Goal: Task Accomplishment & Management: Use online tool/utility

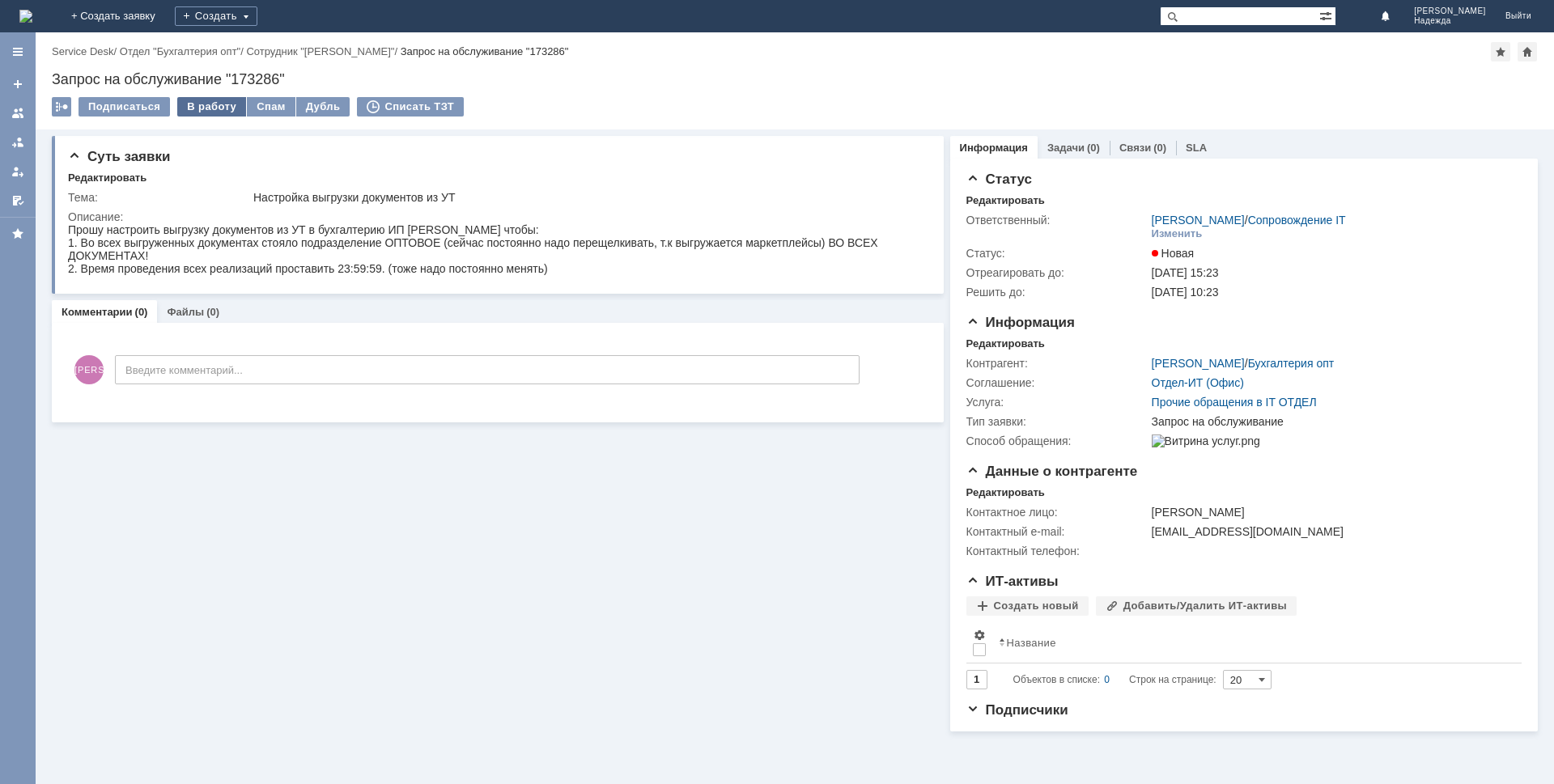
click at [220, 108] on div "В работу" at bounding box center [212, 106] width 69 height 19
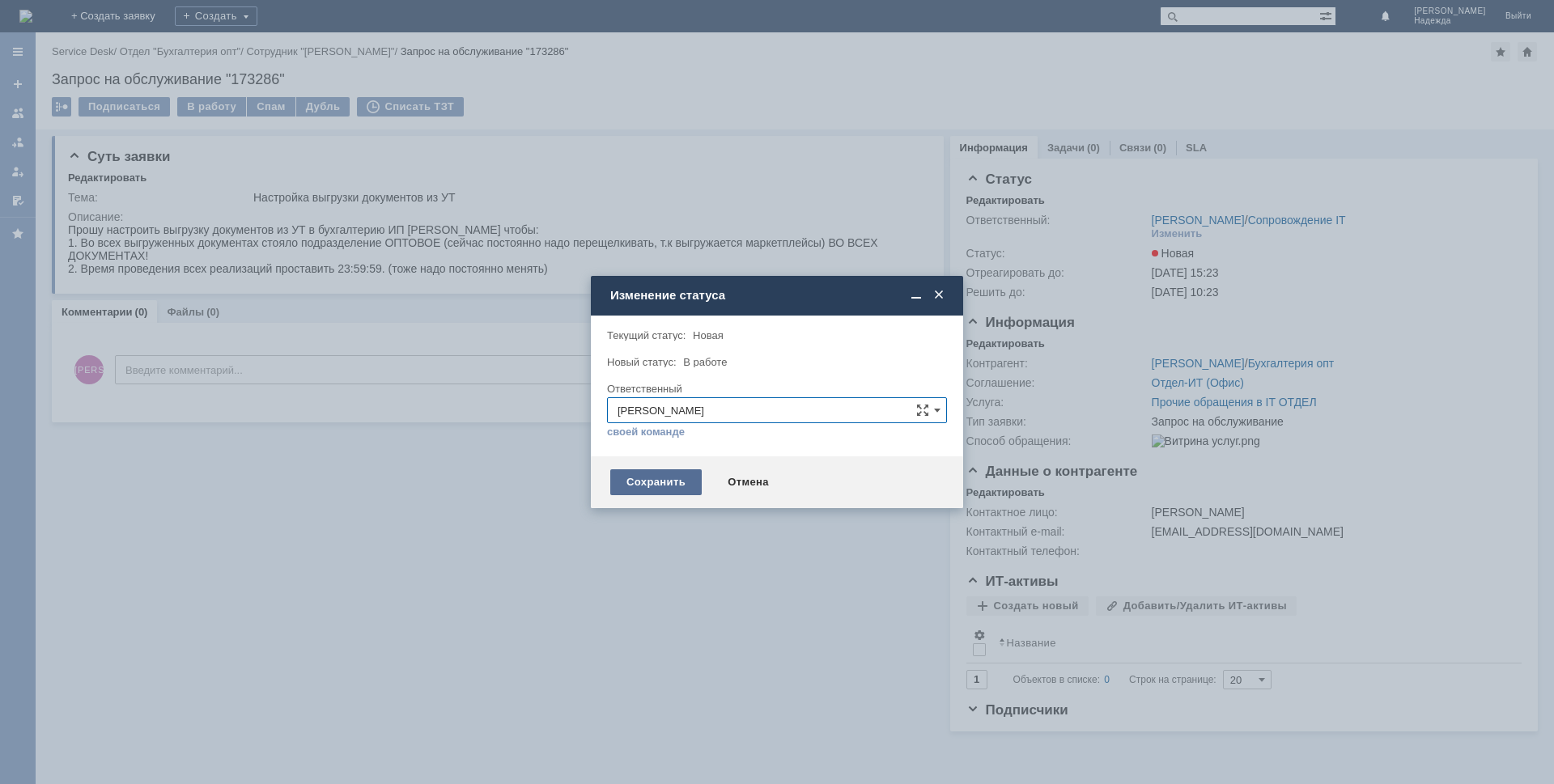
click at [659, 479] on div "Сохранить" at bounding box center [656, 482] width 91 height 26
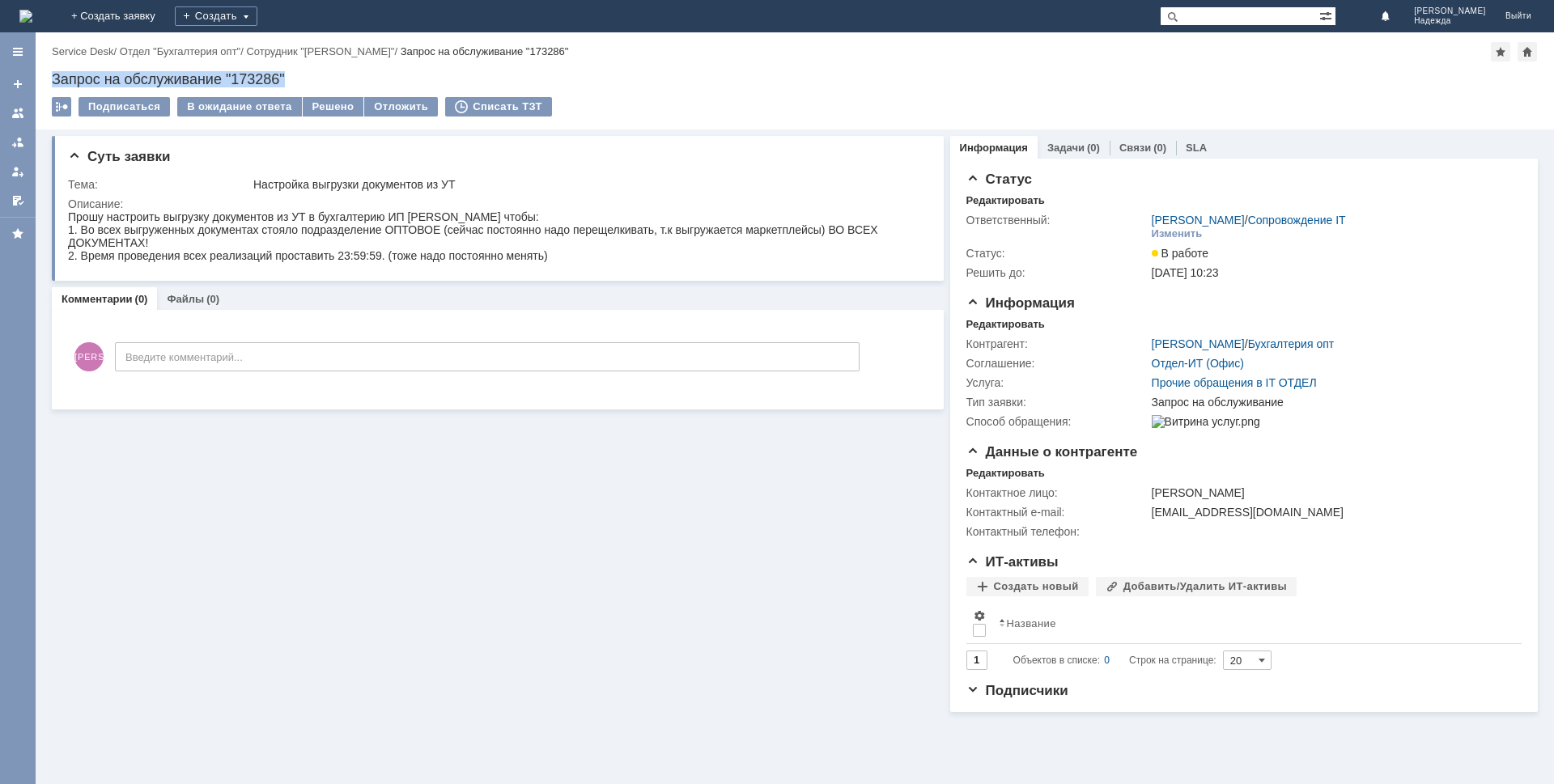
drag, startPoint x: 301, startPoint y: 74, endPoint x: 50, endPoint y: 79, distance: 251.0
click at [50, 79] on div "Назад | Service Desk / Отдел "Бухгалтерия опт" / Сотрудник "[PERSON_NAME]" / За…" at bounding box center [794, 80] width 1519 height 97
copy div "Запрос на обслуживание "173286""
click at [565, 257] on div "2. Время проведения всех реализаций проставить 23:59:59. (тоже надо постоянно м…" at bounding box center [494, 256] width 853 height 13
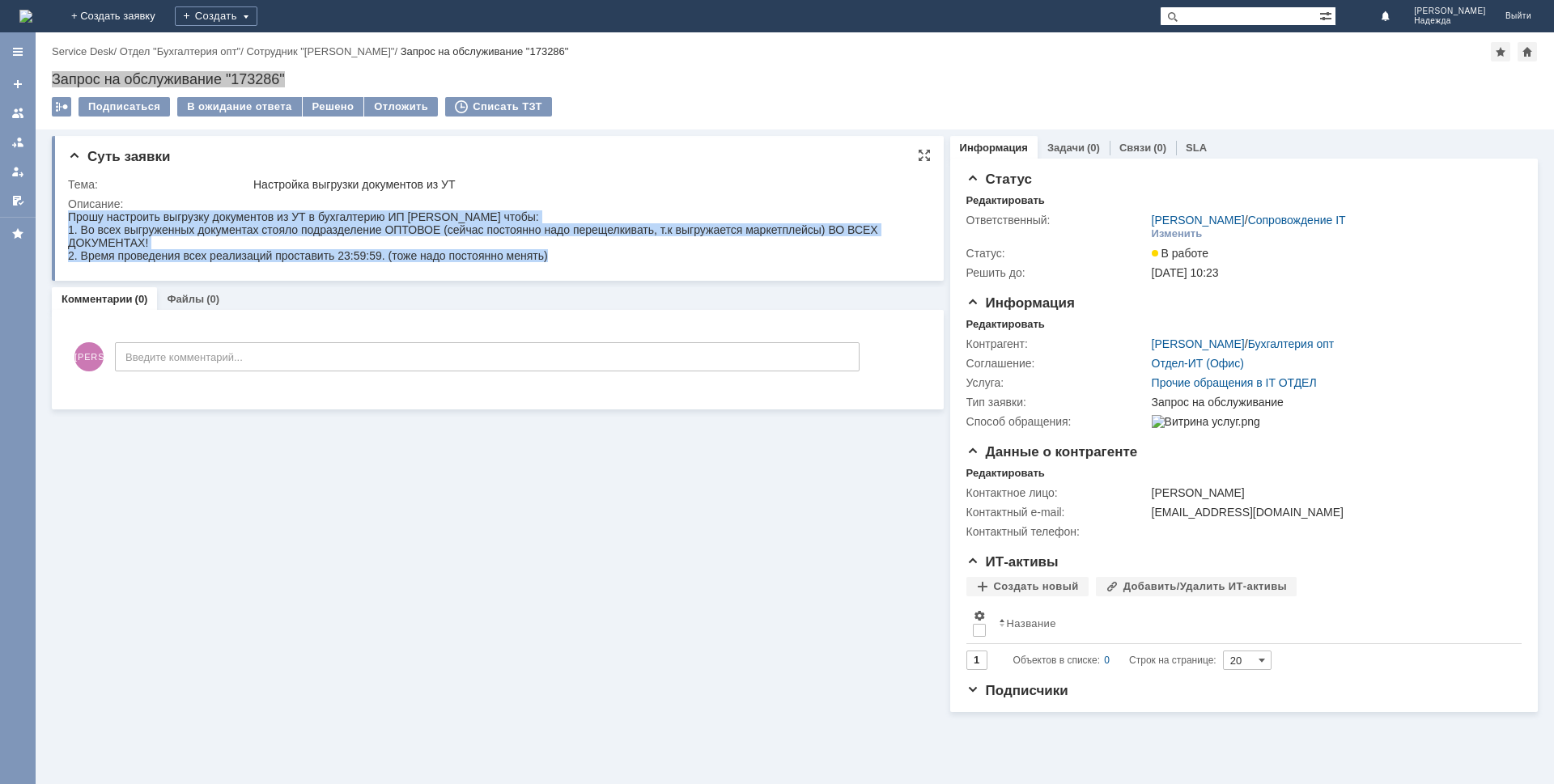
drag, startPoint x: 72, startPoint y: 218, endPoint x: 605, endPoint y: 260, distance: 534.7
click at [605, 260] on body "Прошу настроить выгрузку документов из УТ в бухгалтерию ИП [PERSON_NAME] чтобы:…" at bounding box center [494, 236] width 853 height 52
copy body "Прошу настроить выгрузку документов из УТ в бухгалтерию ИП [PERSON_NAME] чтобы:…"
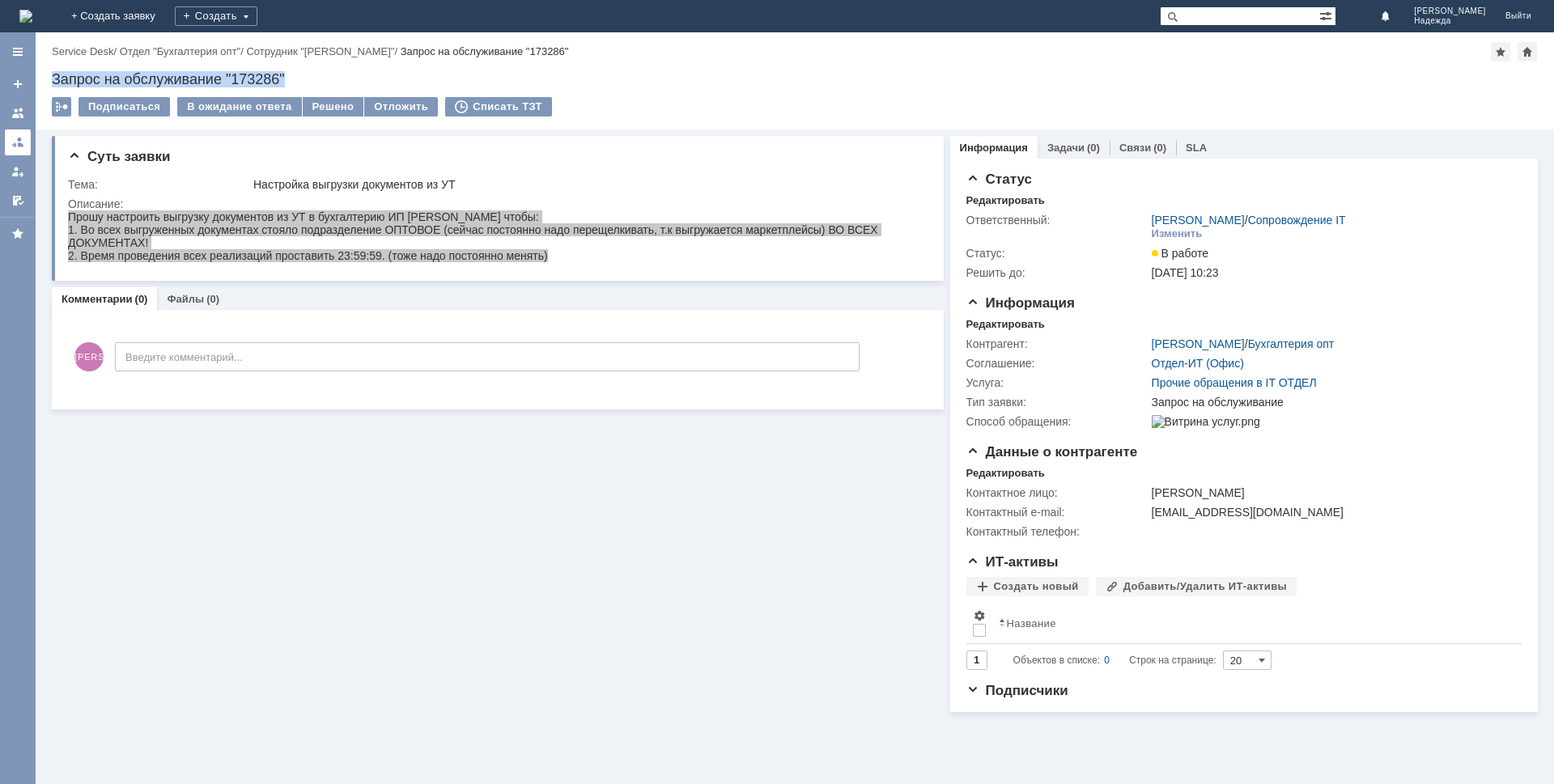
click at [27, 143] on link at bounding box center [17, 142] width 26 height 26
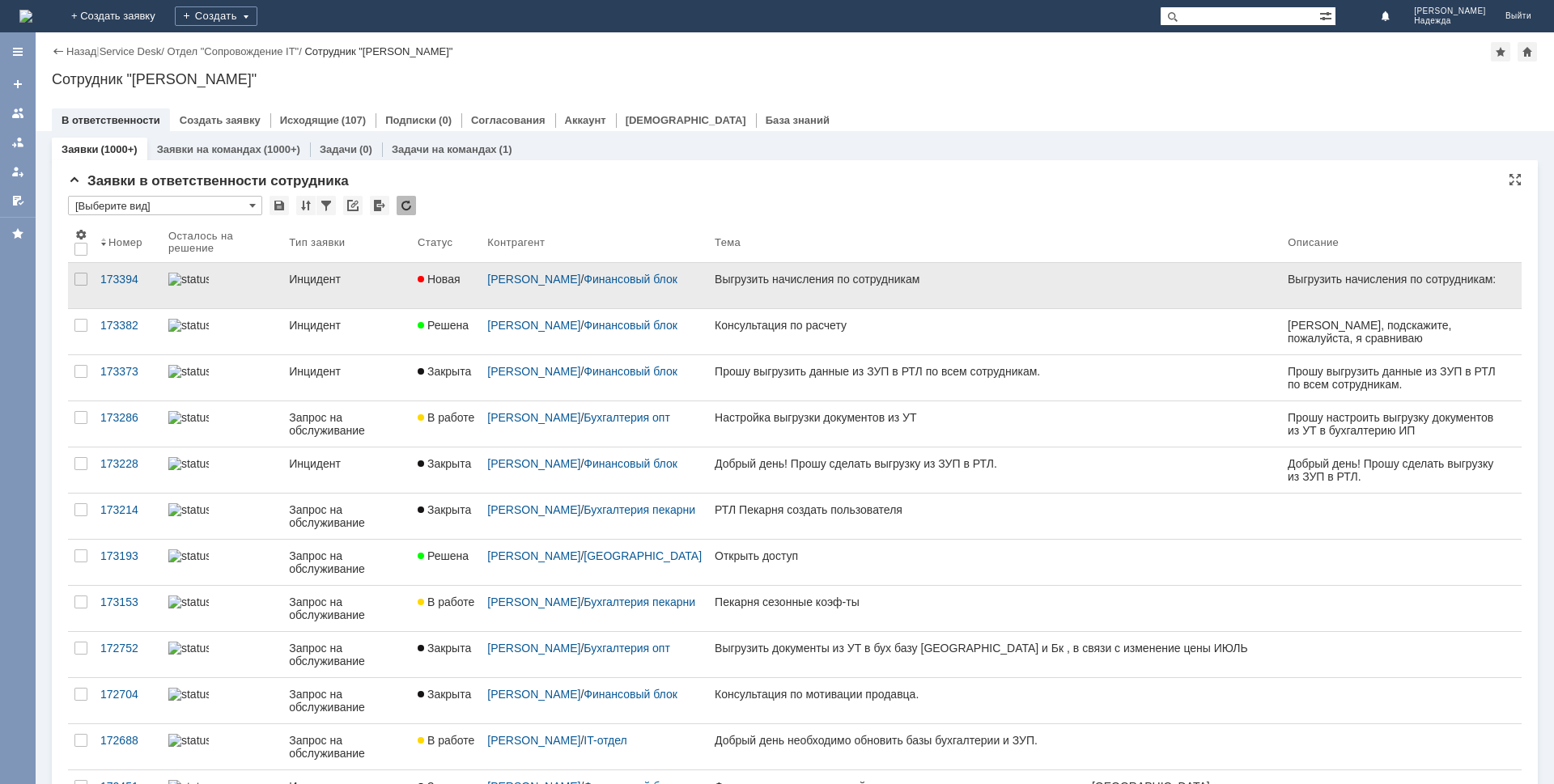
click at [835, 282] on div "Выгрузить начисления по сотрудникам" at bounding box center [994, 279] width 560 height 13
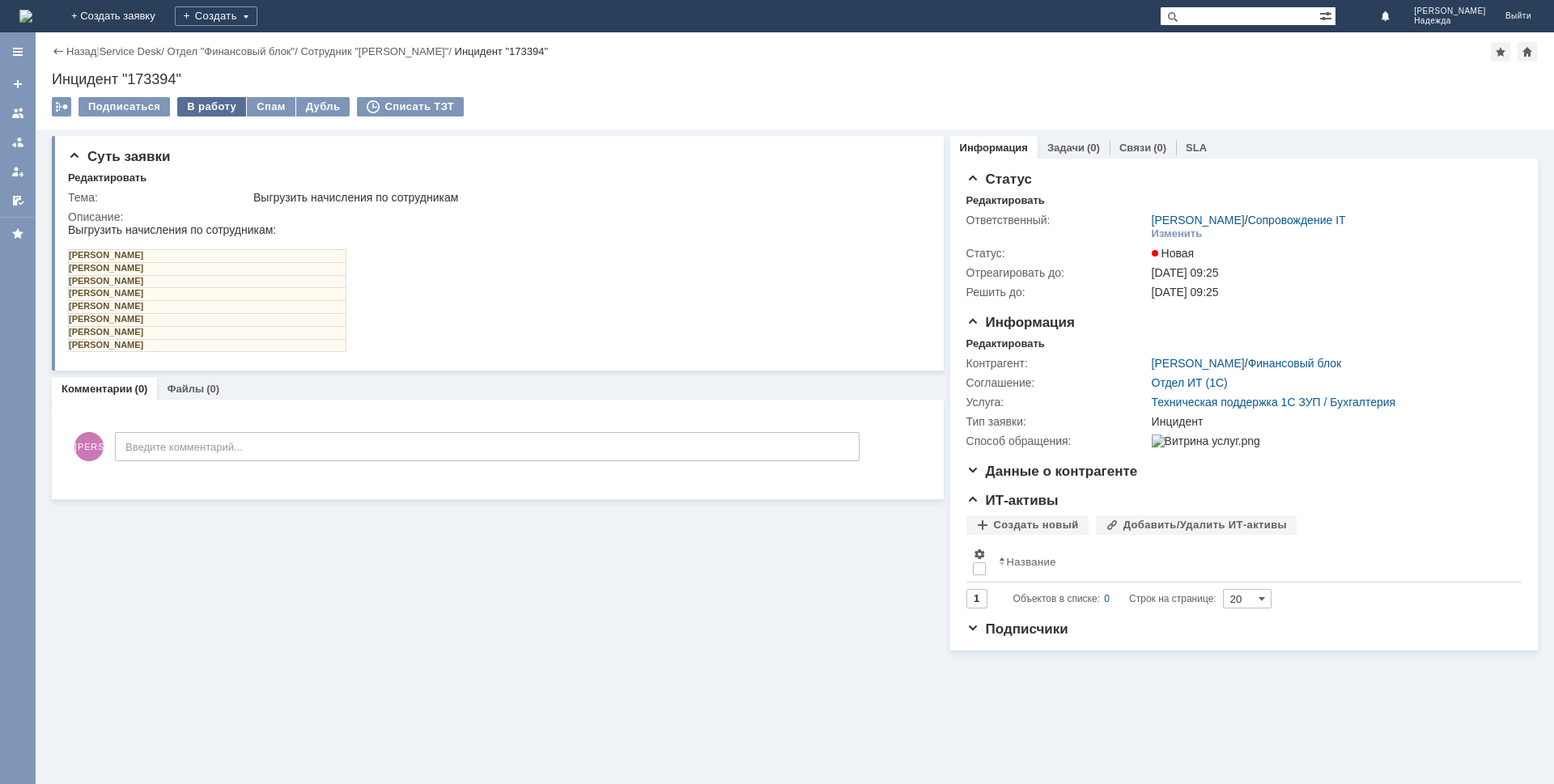
click at [213, 104] on div "В работу" at bounding box center [212, 106] width 69 height 19
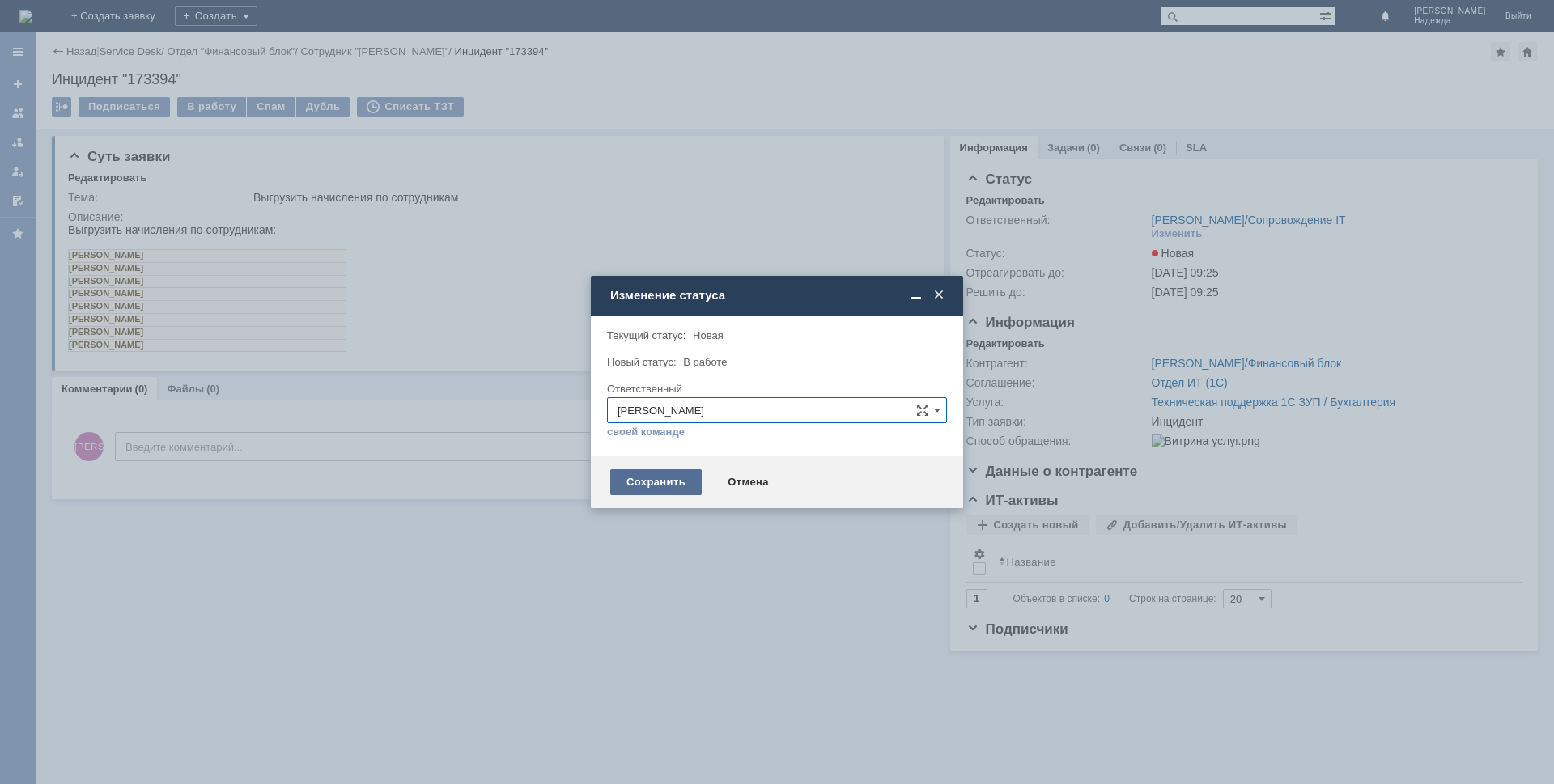
click at [659, 481] on div "Сохранить" at bounding box center [656, 482] width 91 height 26
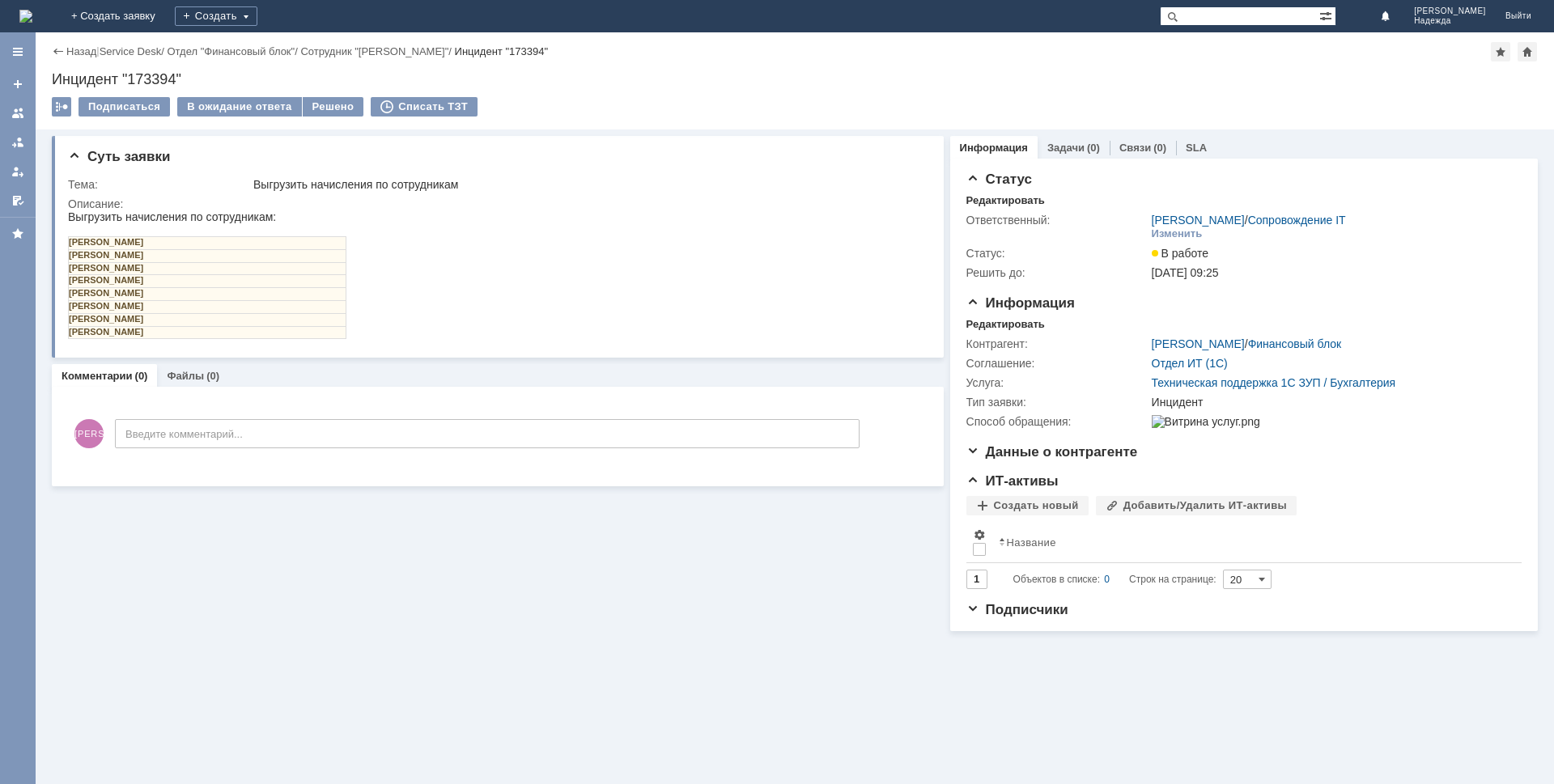
click at [207, 76] on div "Инцидент "173394"" at bounding box center [794, 80] width 1486 height 16
drag, startPoint x: 198, startPoint y: 78, endPoint x: 158, endPoint y: 73, distance: 40.3
click at [119, 75] on div "Инцидент "173394"" at bounding box center [794, 80] width 1486 height 16
click at [194, 69] on div "Назад | Service Desk / Отдел "Финансовый блок" / Сотрудник "[PERSON_NAME]" / Ин…" at bounding box center [794, 80] width 1519 height 97
click at [186, 76] on div "Инцидент "173394"" at bounding box center [794, 80] width 1486 height 16
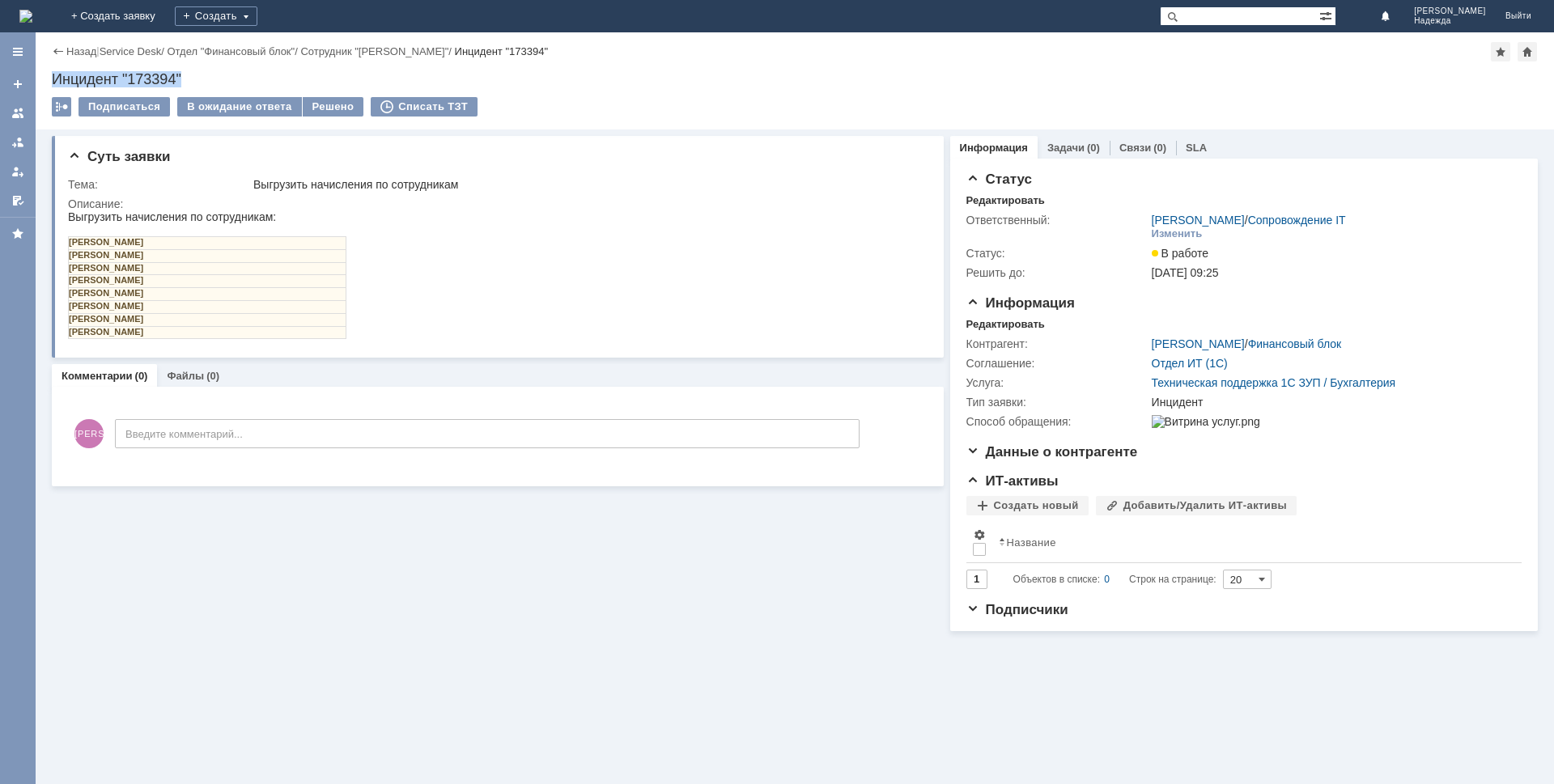
drag, startPoint x: 181, startPoint y: 76, endPoint x: 35, endPoint y: 76, distance: 146.0
click at [35, 76] on div "Назад | Service Desk / Отдел "Финансовый блок" / Сотрудник "[PERSON_NAME]" / Ин…" at bounding box center [794, 80] width 1519 height 97
copy div "Инцидент "173394""
click at [69, 213] on div "Выгрузить начисления по сотрудникам:" at bounding box center [207, 217] width 279 height 13
drag, startPoint x: 69, startPoint y: 218, endPoint x: 361, endPoint y: 313, distance: 307.1
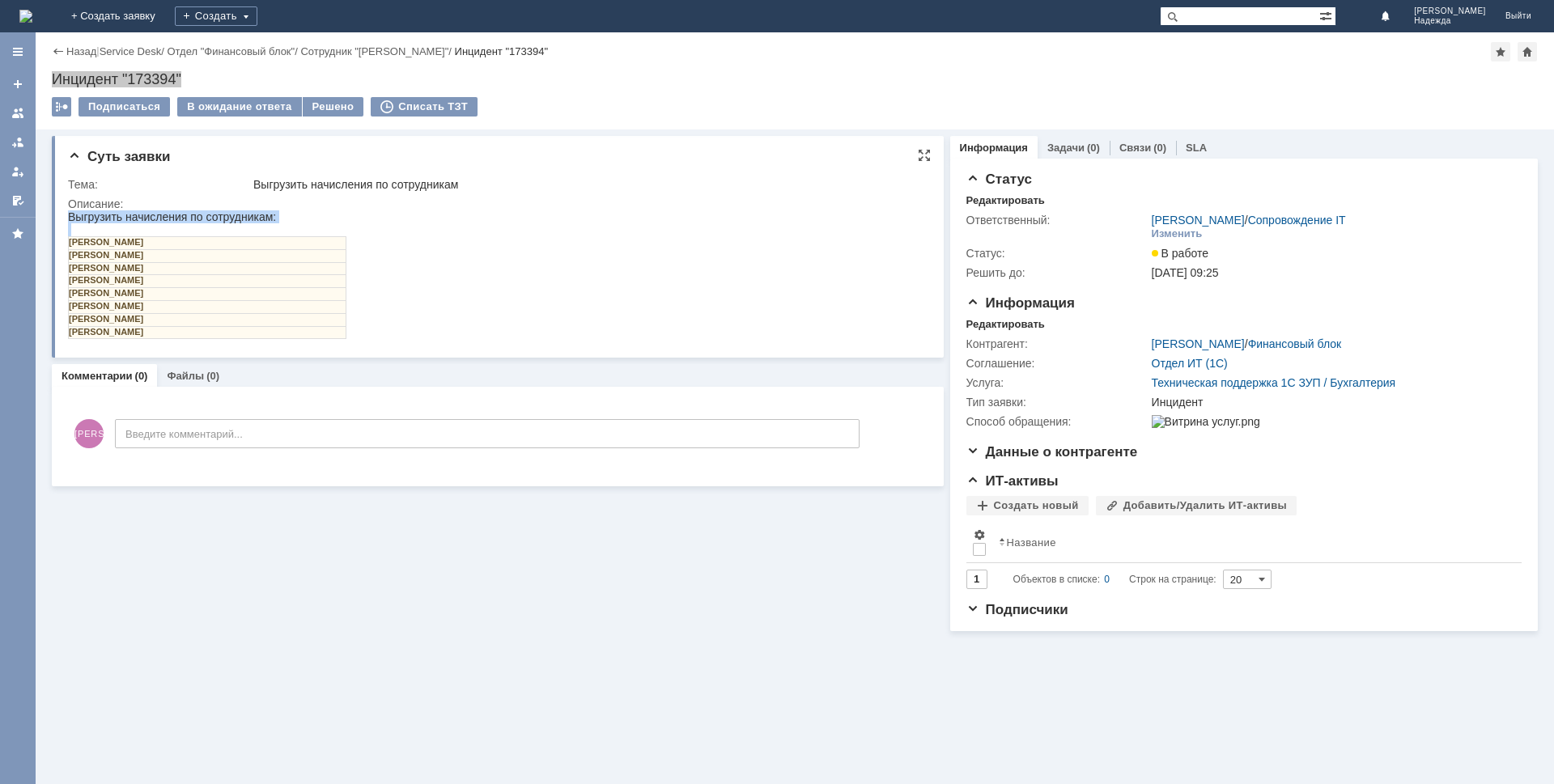
click at [361, 313] on html "Выгрузить начисления по сотрудникам: [PERSON_NAME] [PERSON_NAME] [PERSON_NAME] …" at bounding box center [494, 275] width 853 height 128
copy body "Выгрузить начисления по сотрудникам:"
click at [396, 294] on html "Выгрузить начисления по сотрудникам: [PERSON_NAME] [PERSON_NAME] [PERSON_NAME] …" at bounding box center [494, 275] width 853 height 128
click at [158, 254] on td "[PERSON_NAME]" at bounding box center [207, 256] width 278 height 13
click at [117, 276] on td "[PERSON_NAME]" at bounding box center [207, 281] width 278 height 13
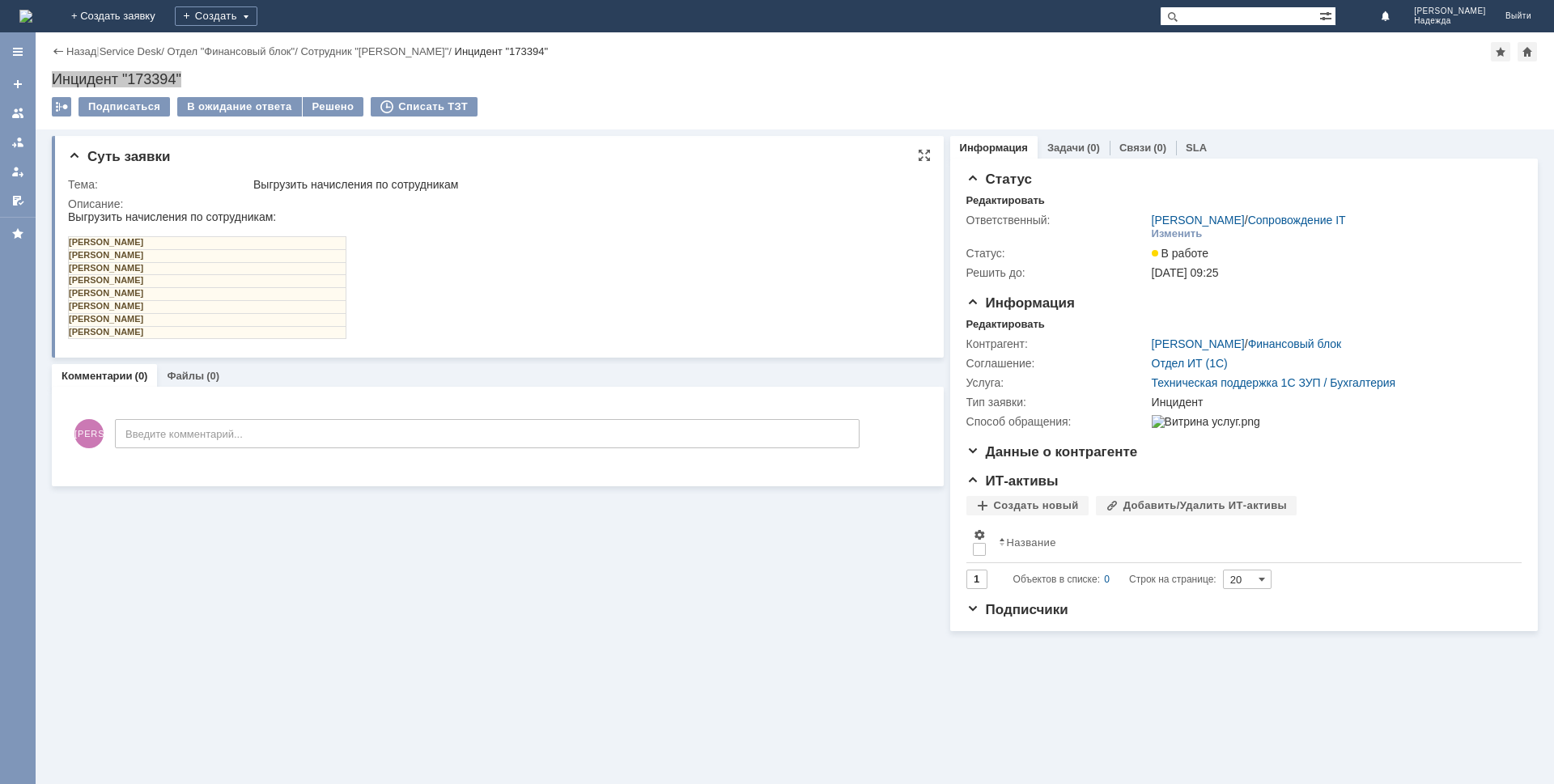
click at [86, 279] on td "[PERSON_NAME]" at bounding box center [207, 281] width 278 height 13
drag, startPoint x: 183, startPoint y: 279, endPoint x: 71, endPoint y: 282, distance: 112.0
click at [71, 282] on td "[PERSON_NAME]" at bounding box center [207, 281] width 278 height 13
copy td "[PERSON_NAME]"
click at [235, 294] on td "[PERSON_NAME]" at bounding box center [207, 295] width 278 height 13
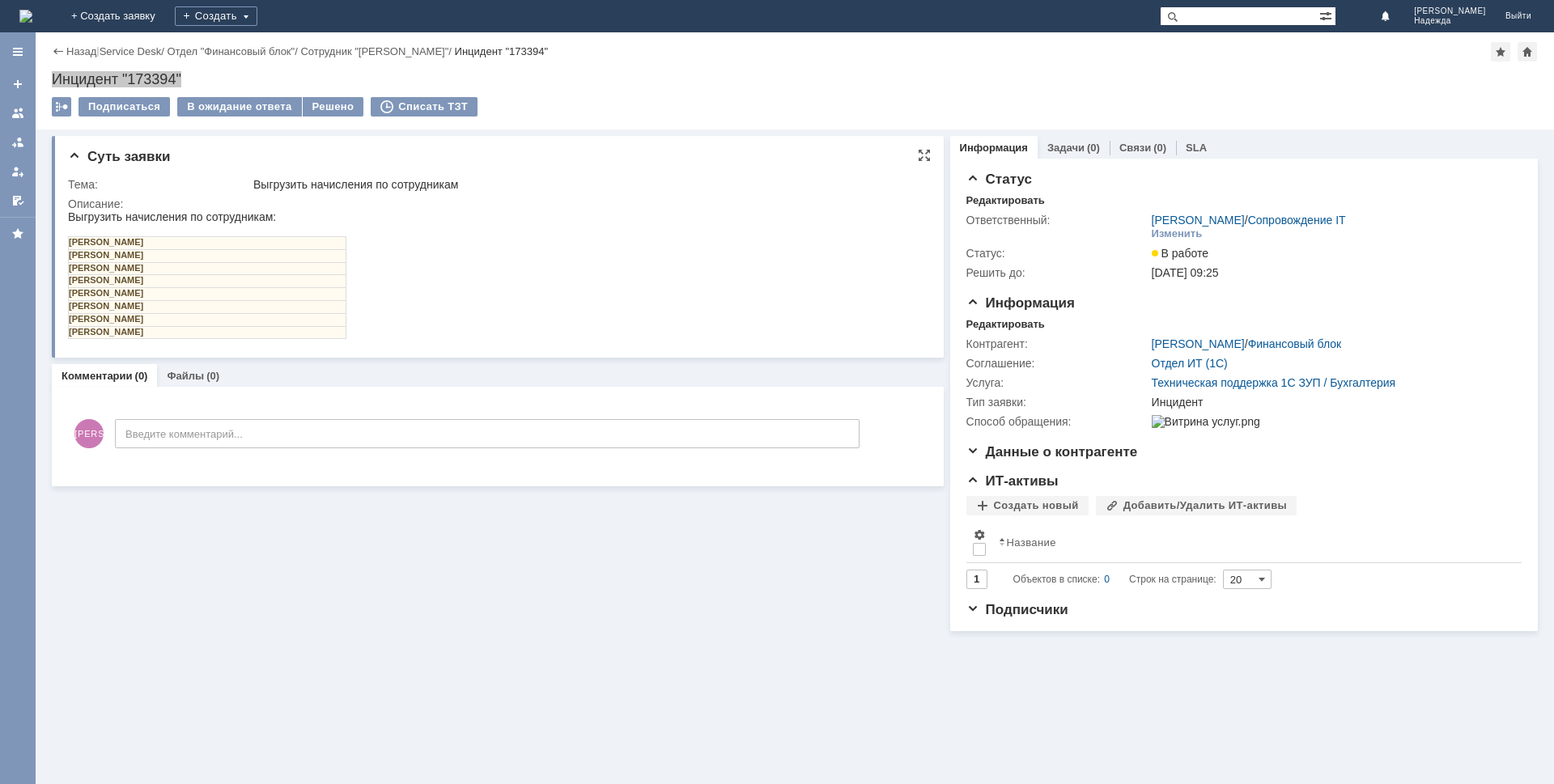
click at [235, 294] on td "[PERSON_NAME]" at bounding box center [207, 295] width 278 height 13
drag, startPoint x: 225, startPoint y: 289, endPoint x: 70, endPoint y: 297, distance: 155.2
click at [70, 297] on td "[PERSON_NAME]" at bounding box center [207, 295] width 278 height 13
copy td "[PERSON_NAME]"
click at [194, 304] on td "[PERSON_NAME]" at bounding box center [207, 307] width 278 height 13
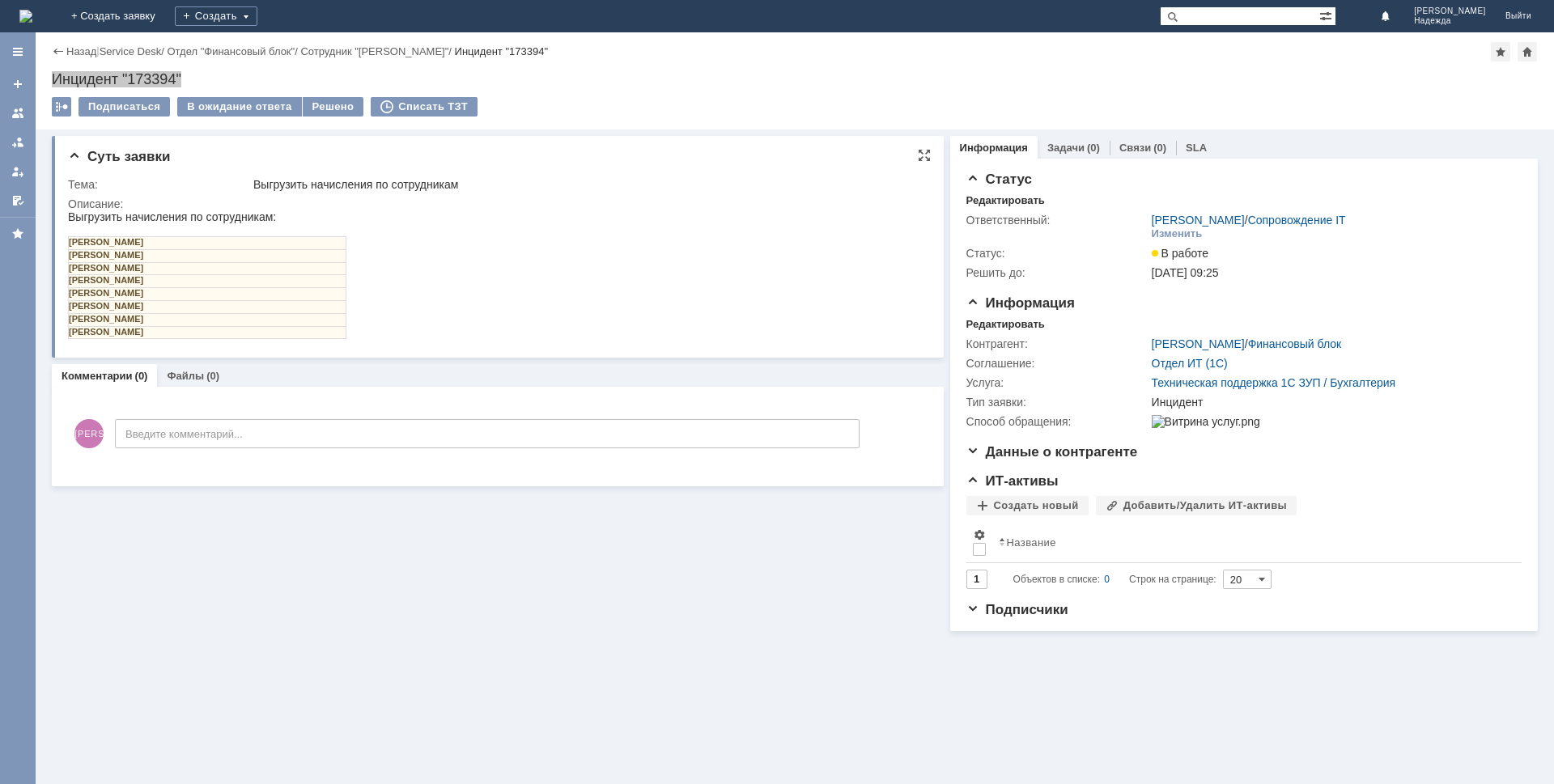
click at [194, 304] on td "[PERSON_NAME]" at bounding box center [207, 307] width 278 height 13
click at [190, 307] on td "[PERSON_NAME]" at bounding box center [207, 307] width 278 height 13
drag, startPoint x: 194, startPoint y: 306, endPoint x: 68, endPoint y: 309, distance: 126.0
click at [69, 309] on td "[PERSON_NAME]" at bounding box center [207, 307] width 278 height 13
copy td "[PERSON_NAME]"
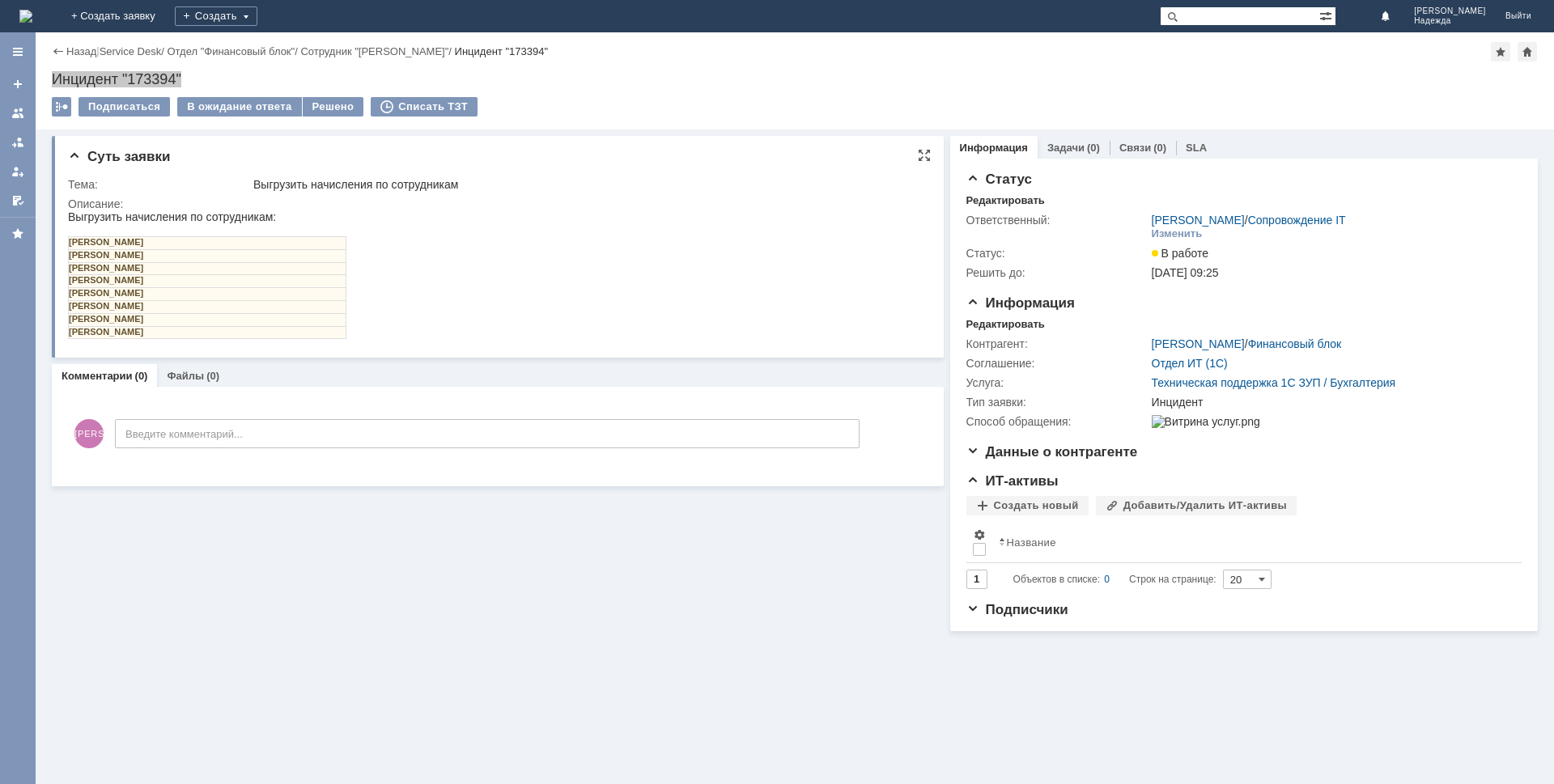
click at [213, 320] on td "[PERSON_NAME]" at bounding box center [207, 319] width 278 height 13
click at [214, 319] on td "[PERSON_NAME]" at bounding box center [207, 319] width 278 height 13
drag, startPoint x: 207, startPoint y: 319, endPoint x: 72, endPoint y: 319, distance: 135.0
click at [72, 319] on td "[PERSON_NAME]" at bounding box center [207, 319] width 278 height 13
copy td "[PERSON_NAME]"
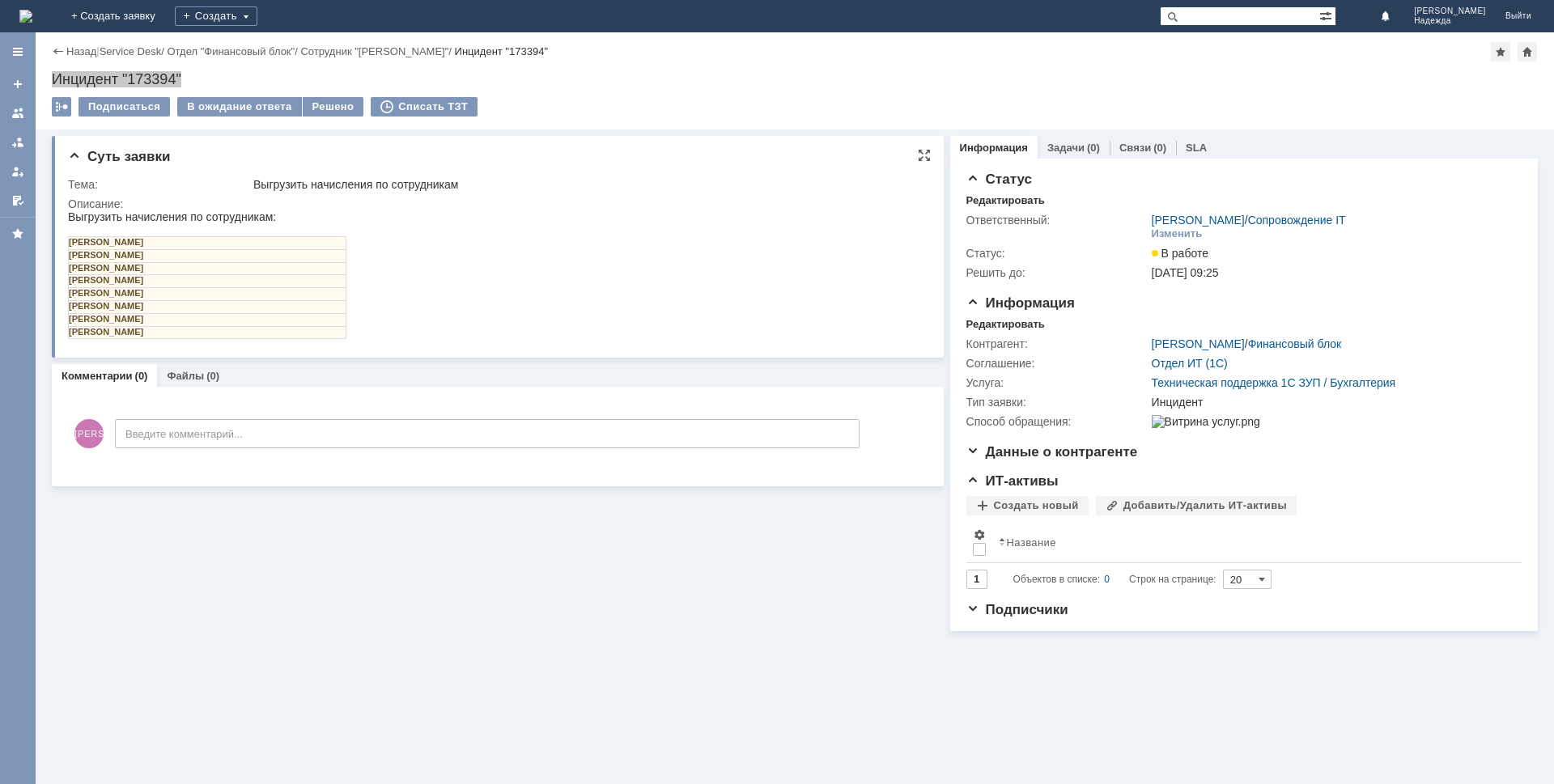
click at [204, 331] on td "[PERSON_NAME]" at bounding box center [207, 333] width 278 height 13
drag, startPoint x: 200, startPoint y: 334, endPoint x: 88, endPoint y: 332, distance: 112.0
click at [71, 335] on td "[PERSON_NAME]" at bounding box center [207, 333] width 278 height 13
copy td "[PERSON_NAME]"
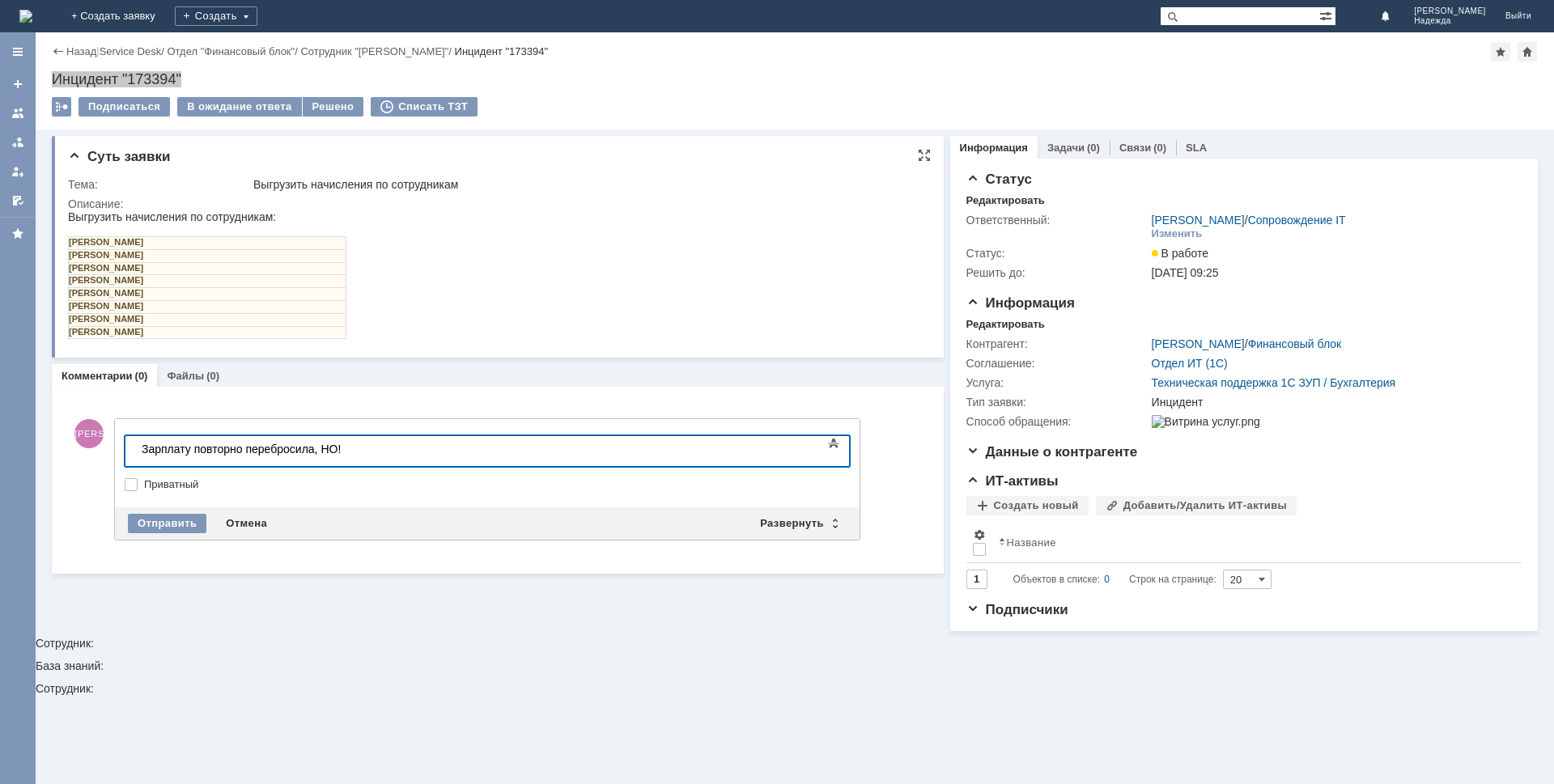
click at [223, 250] on td "[PERSON_NAME]" at bounding box center [207, 256] width 278 height 13
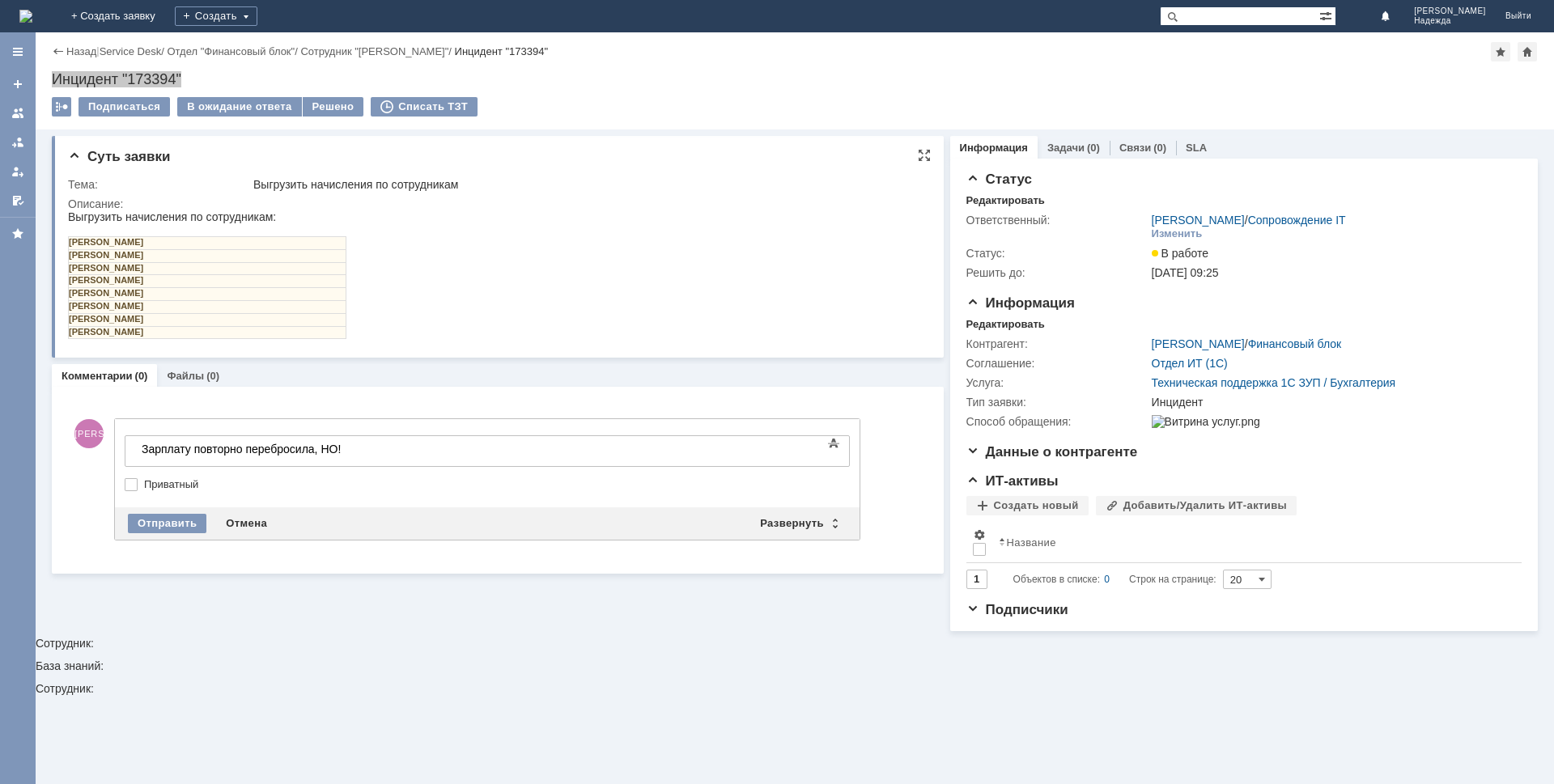
click at [226, 256] on td "[PERSON_NAME]" at bounding box center [207, 256] width 278 height 13
click at [219, 256] on td "[PERSON_NAME]" at bounding box center [207, 256] width 278 height 13
click at [219, 255] on td "[PERSON_NAME]" at bounding box center [207, 256] width 278 height 13
drag, startPoint x: 225, startPoint y: 253, endPoint x: 70, endPoint y: 253, distance: 155.0
click at [70, 254] on td "[PERSON_NAME]" at bounding box center [207, 256] width 278 height 13
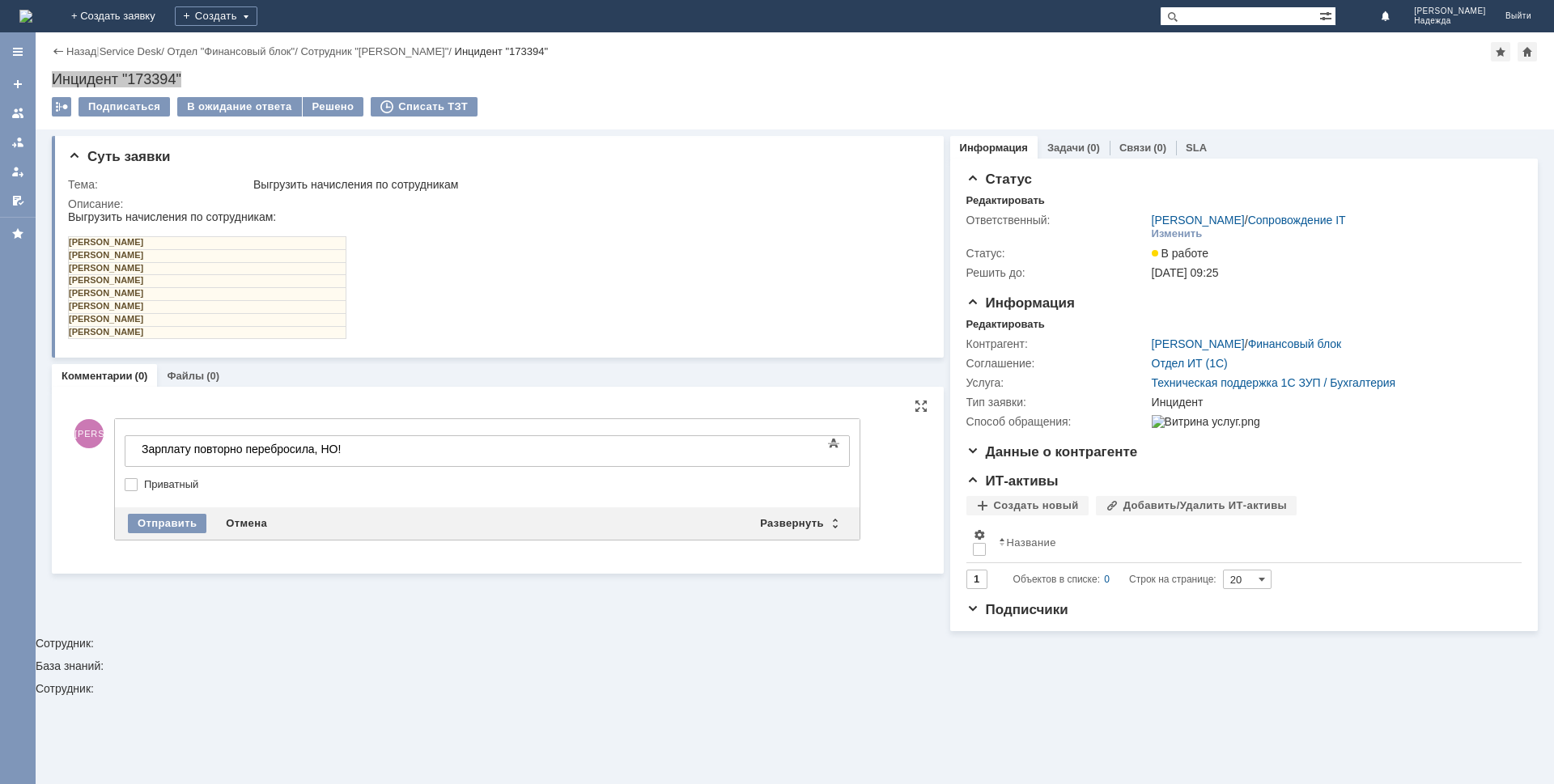
click at [352, 458] on body "Зарплату повторно перебросила, НО!" at bounding box center [256, 449] width 242 height 27
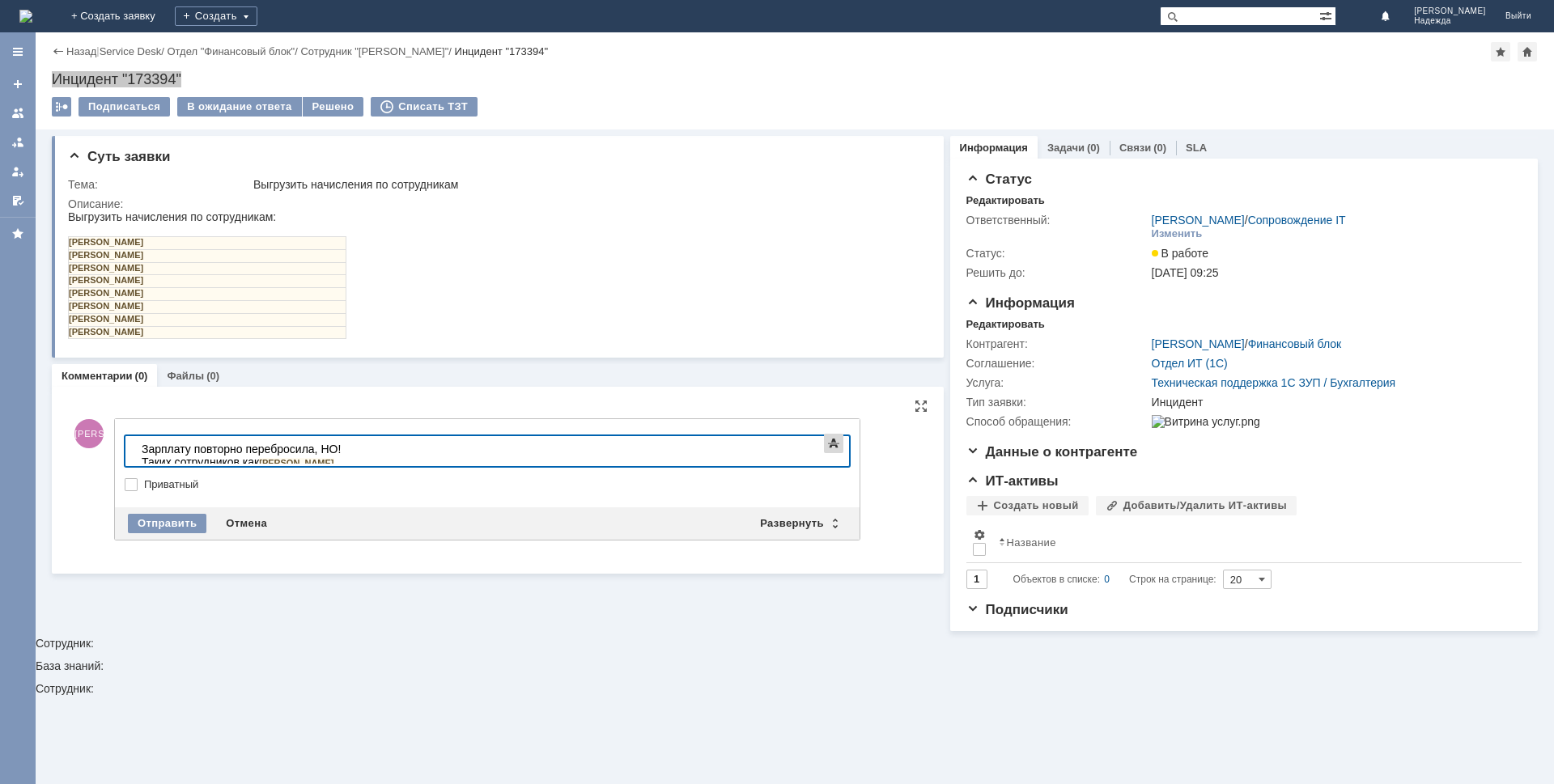
click at [835, 453] on span at bounding box center [833, 443] width 19 height 19
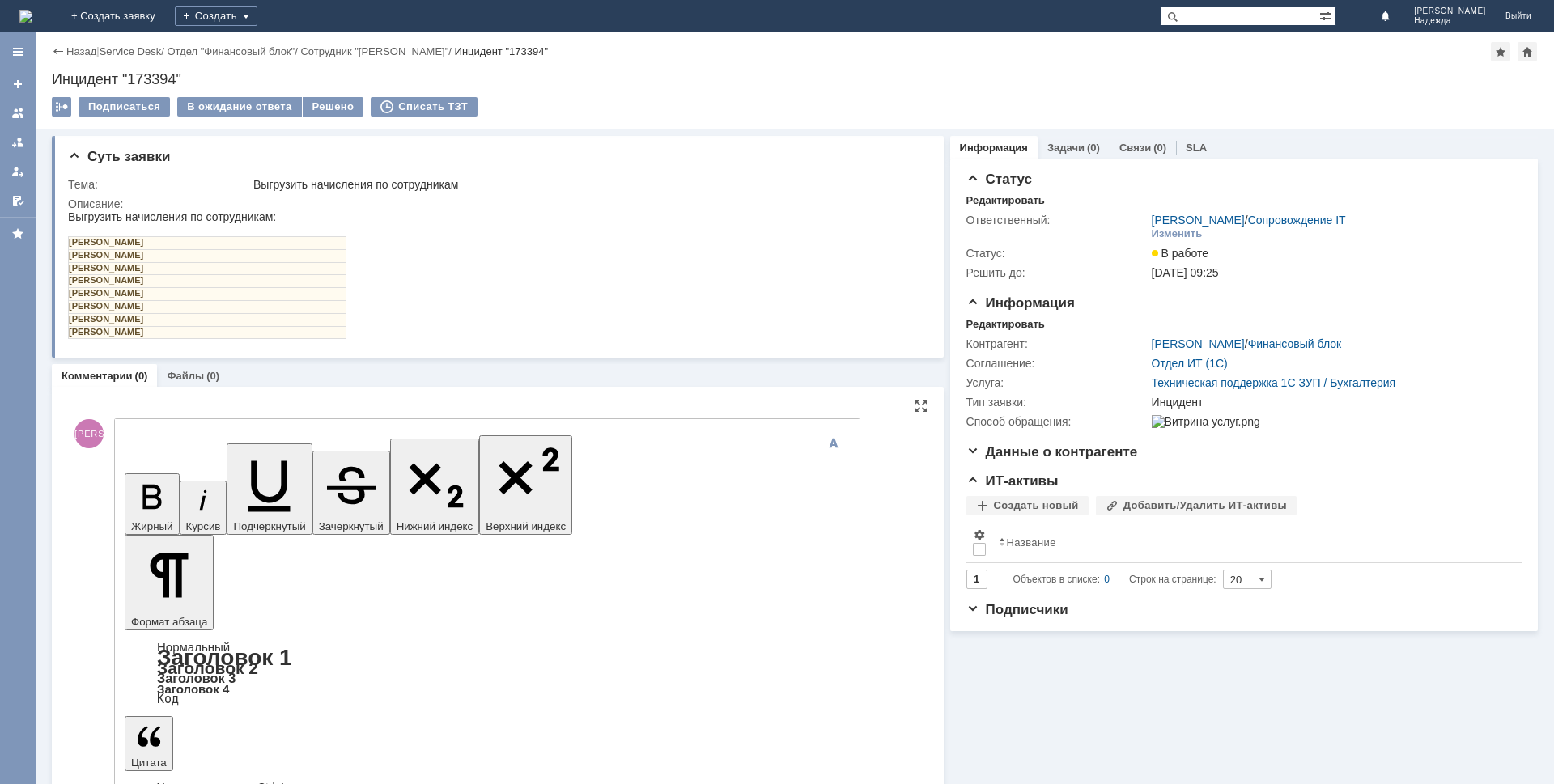
drag, startPoint x: 621, startPoint y: 4823, endPoint x: 460, endPoint y: 4823, distance: 161.0
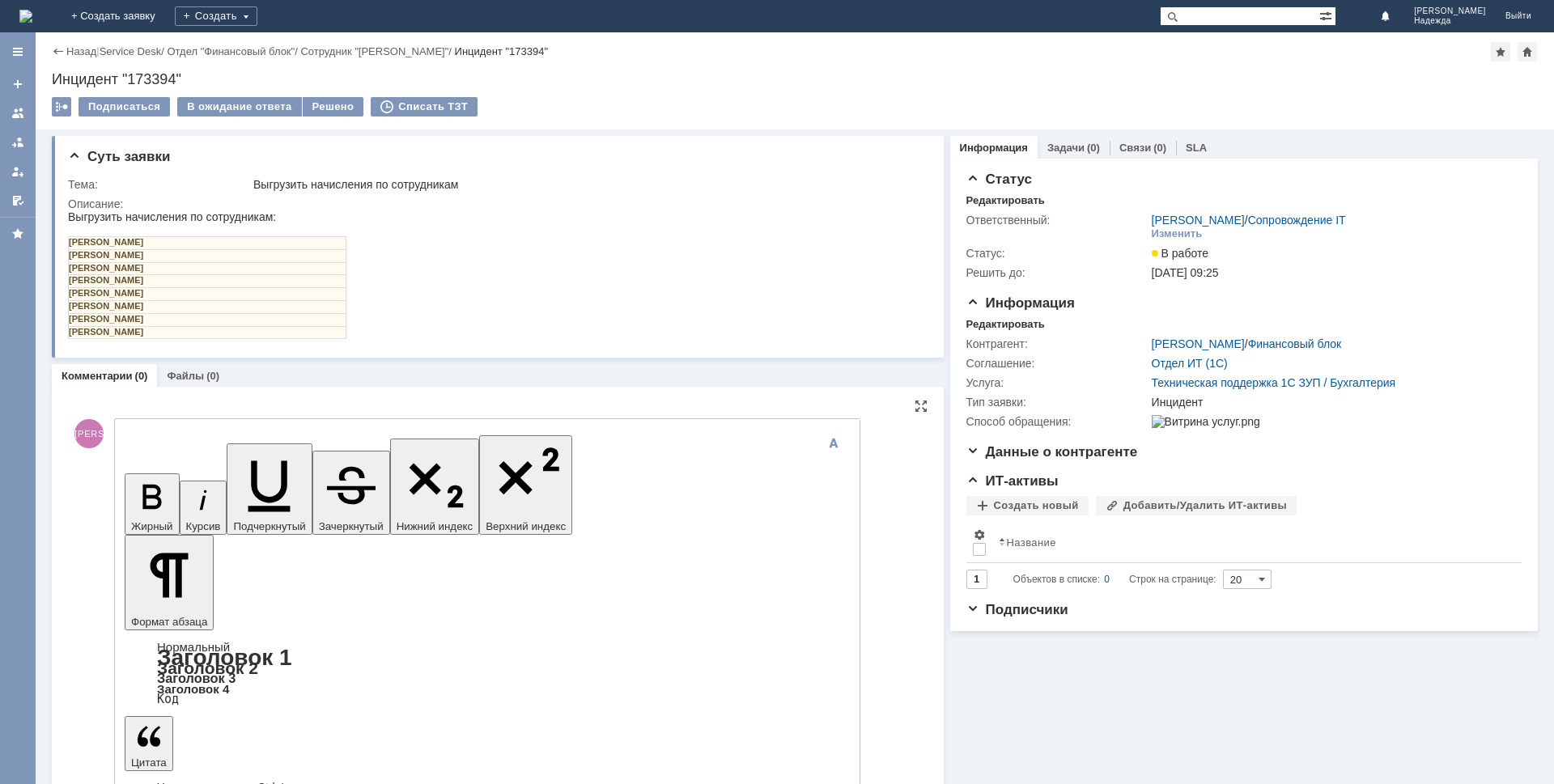
click at [213, 266] on td "[PERSON_NAME]" at bounding box center [207, 269] width 278 height 13
click at [208, 270] on td "[PERSON_NAME]" at bounding box center [207, 269] width 278 height 13
drag, startPoint x: 204, startPoint y: 269, endPoint x: 70, endPoint y: 264, distance: 134.1
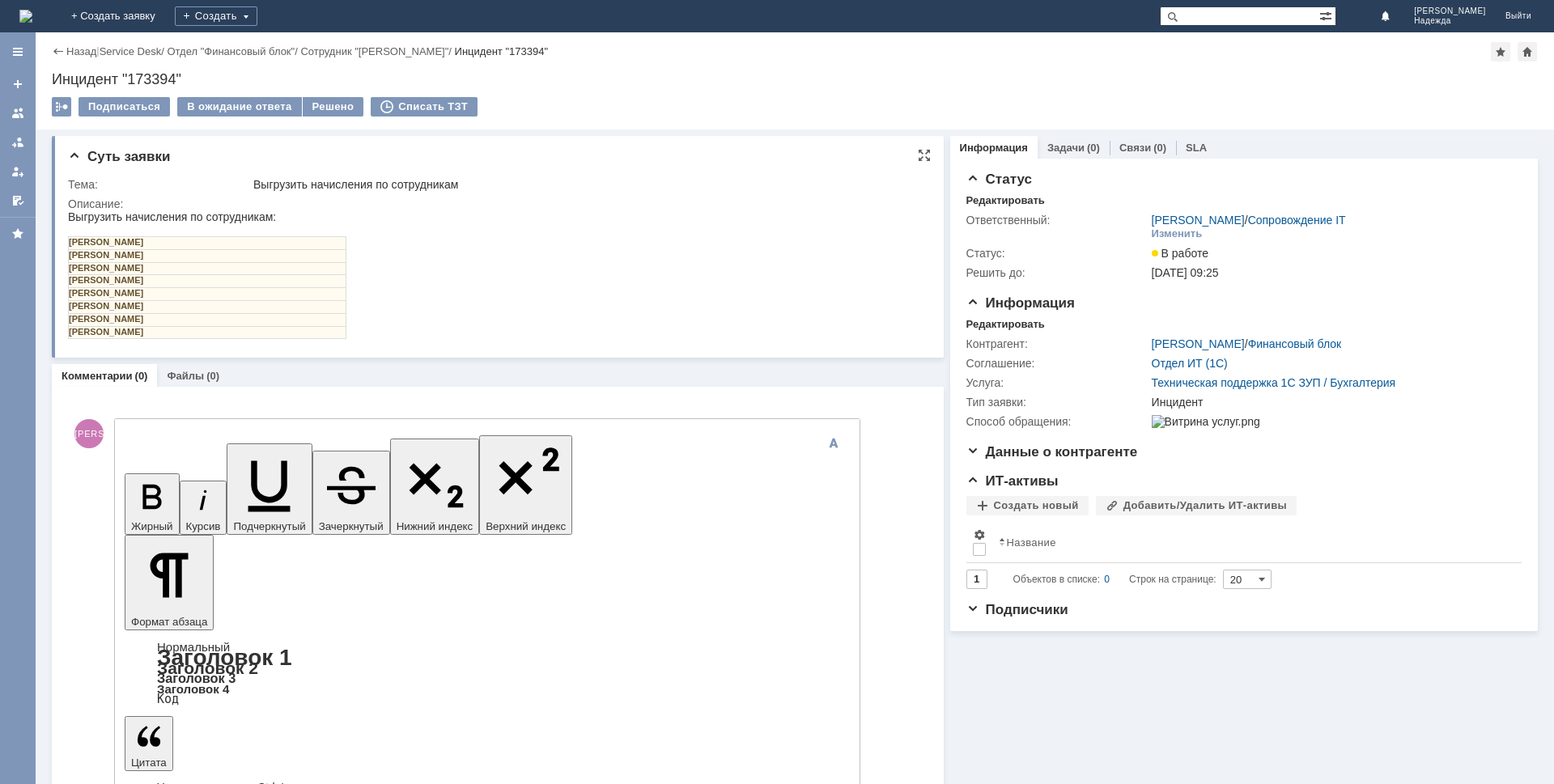
click at [70, 264] on td "[PERSON_NAME]" at bounding box center [207, 269] width 278 height 13
click at [189, 284] on td "[PERSON_NAME]" at bounding box center [207, 281] width 278 height 13
click at [183, 279] on td "[PERSON_NAME]" at bounding box center [207, 281] width 278 height 13
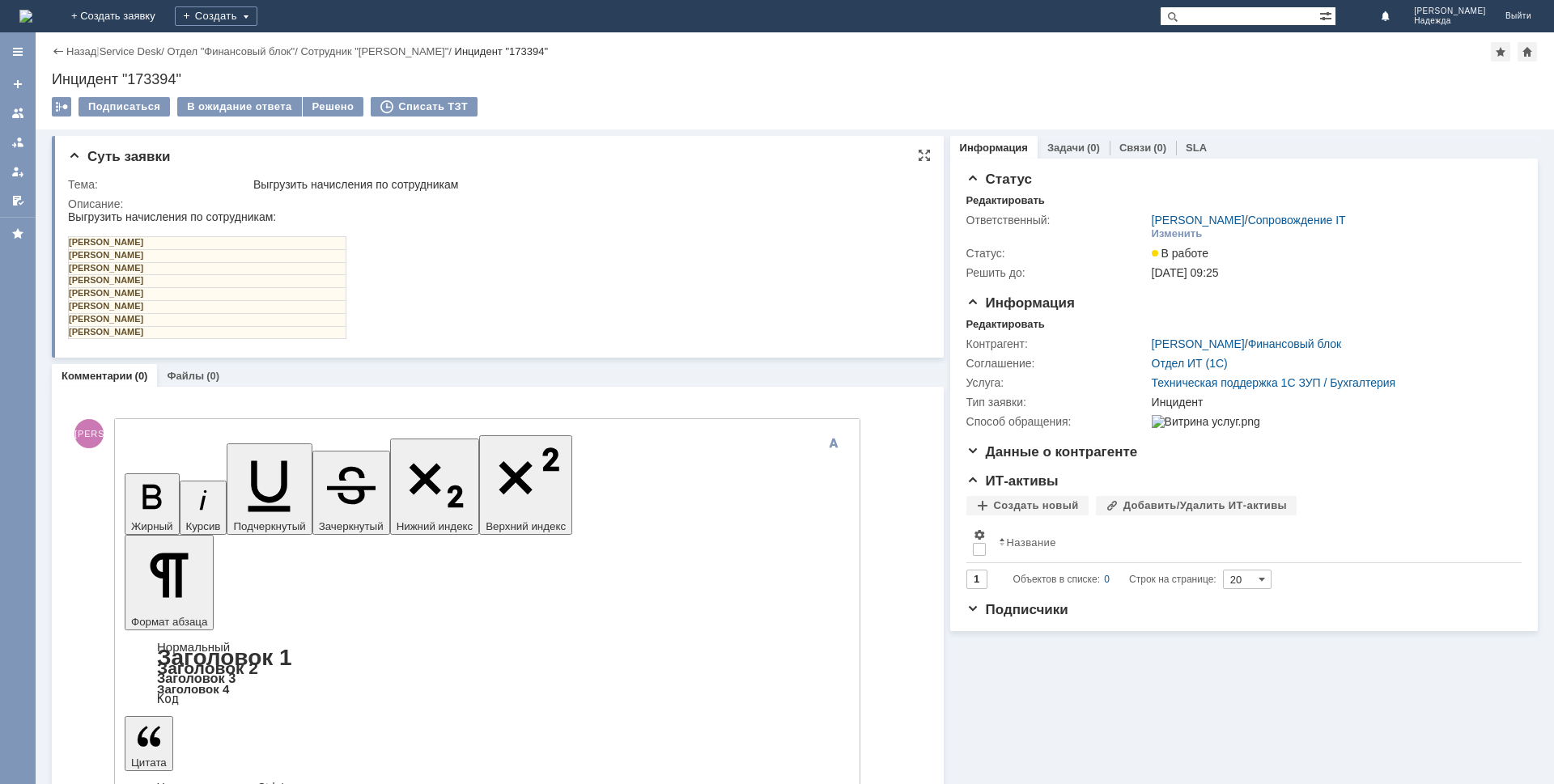
drag, startPoint x: 179, startPoint y: 279, endPoint x: 57, endPoint y: 278, distance: 122.0
click at [68, 278] on html "Выгрузить начисления по сотрудникам: [PERSON_NAME] [PERSON_NAME] [PERSON_NAME] …" at bounding box center [494, 275] width 853 height 128
drag, startPoint x: 583, startPoint y: 280, endPoint x: 499, endPoint y: 279, distance: 84.0
click at [583, 279] on html "Выгрузить начисления по сотрудникам: [PERSON_NAME] [PERSON_NAME] [PERSON_NAME] …" at bounding box center [494, 275] width 853 height 128
click at [183, 282] on td "[PERSON_NAME]" at bounding box center [207, 281] width 278 height 13
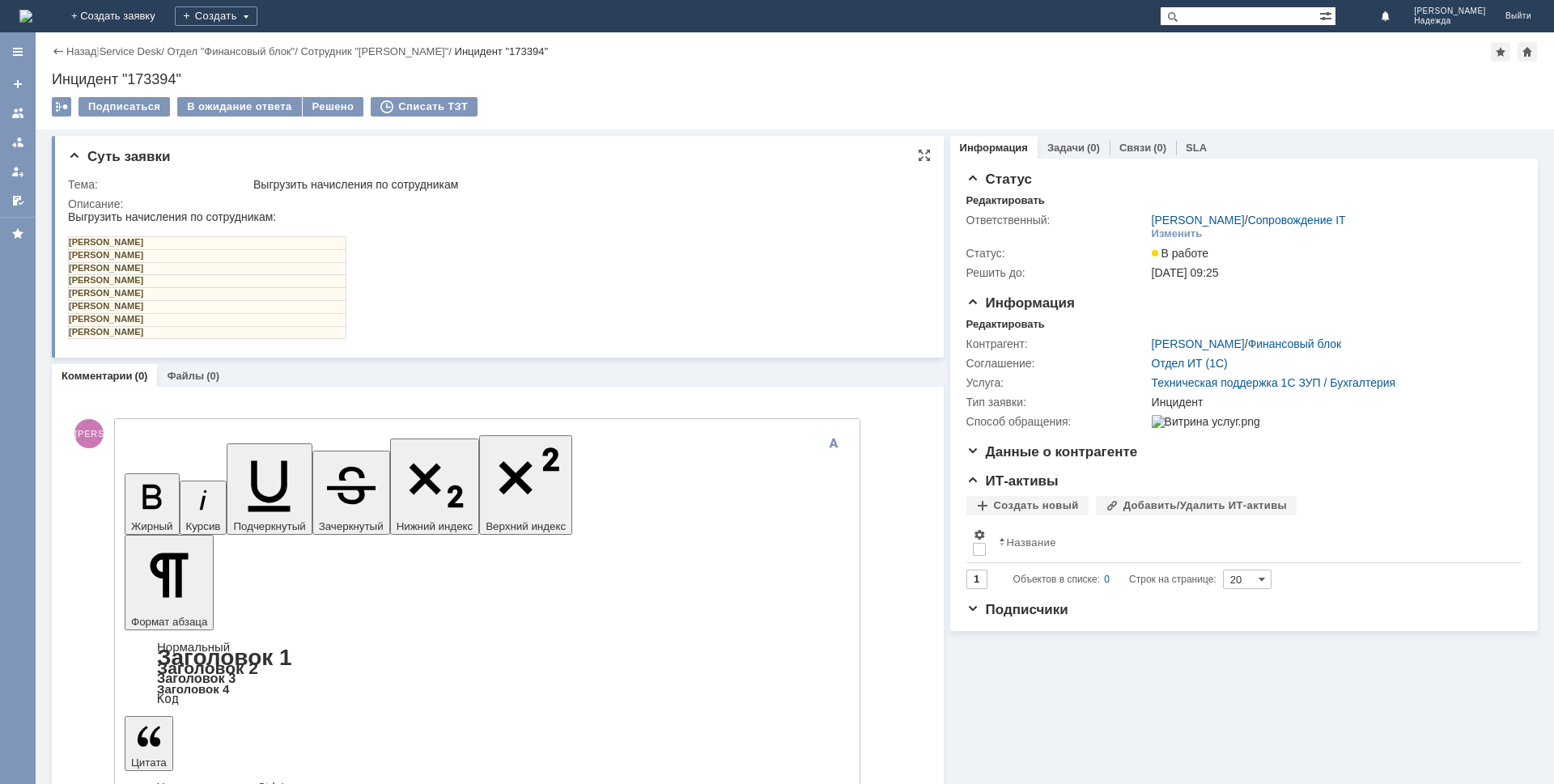
drag, startPoint x: 184, startPoint y: 279, endPoint x: 71, endPoint y: 283, distance: 113.1
click at [71, 283] on td "[PERSON_NAME]" at bounding box center [207, 281] width 278 height 13
click at [208, 320] on td "[PERSON_NAME]" at bounding box center [207, 319] width 278 height 13
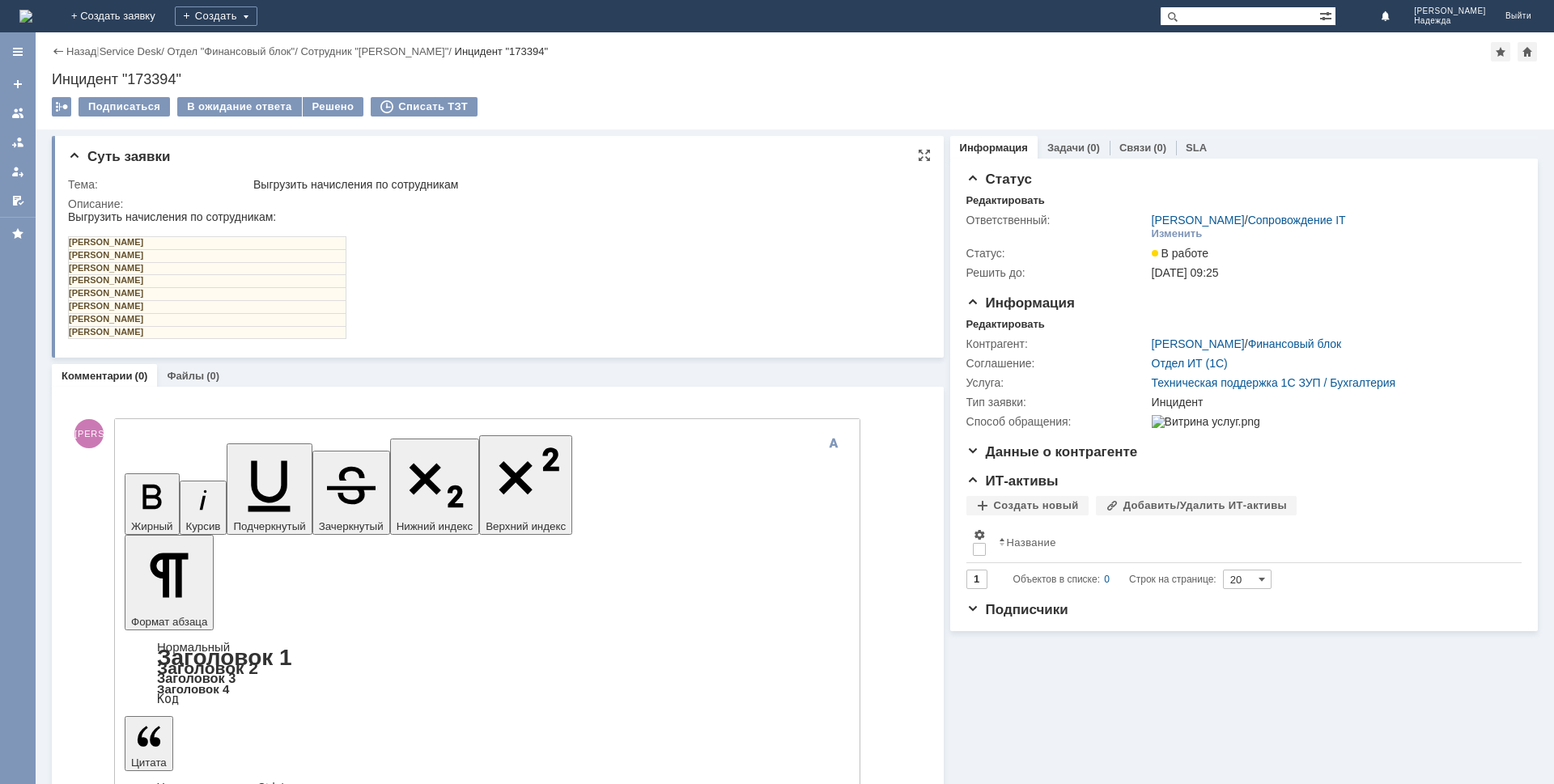
click at [209, 322] on td "[PERSON_NAME]" at bounding box center [207, 319] width 278 height 13
drag, startPoint x: 207, startPoint y: 319, endPoint x: 69, endPoint y: 323, distance: 138.1
click at [69, 323] on td "[PERSON_NAME]" at bounding box center [207, 319] width 278 height 13
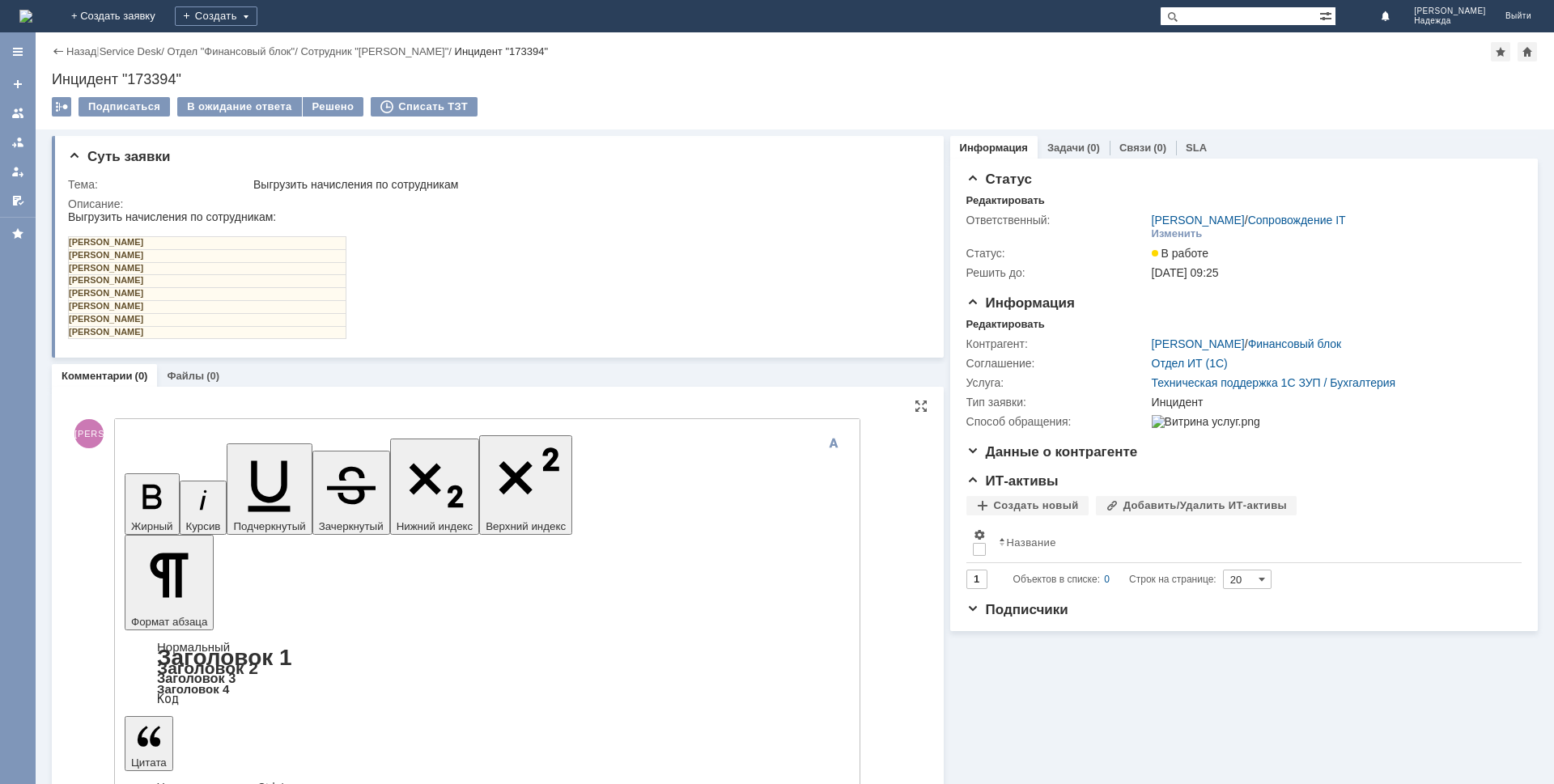
scroll to position [324, 5]
drag, startPoint x: 350, startPoint y: 4840, endPoint x: 251, endPoint y: 4830, distance: 99.5
drag, startPoint x: 384, startPoint y: 4835, endPoint x: 433, endPoint y: 4835, distance: 49.0
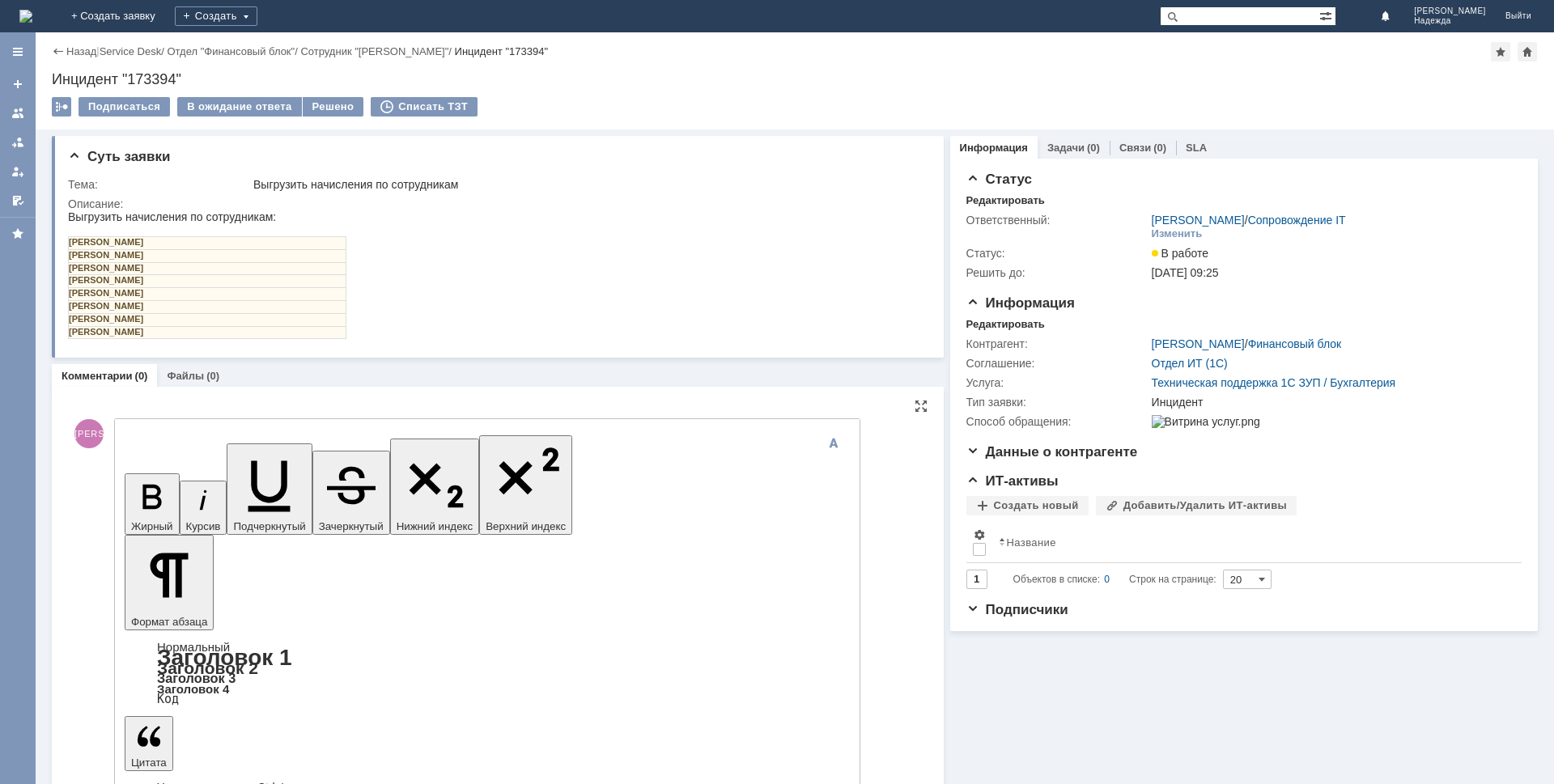
drag, startPoint x: 199, startPoint y: 335, endPoint x: 68, endPoint y: 330, distance: 131.1
click at [69, 330] on td "[PERSON_NAME]" at bounding box center [207, 333] width 278 height 13
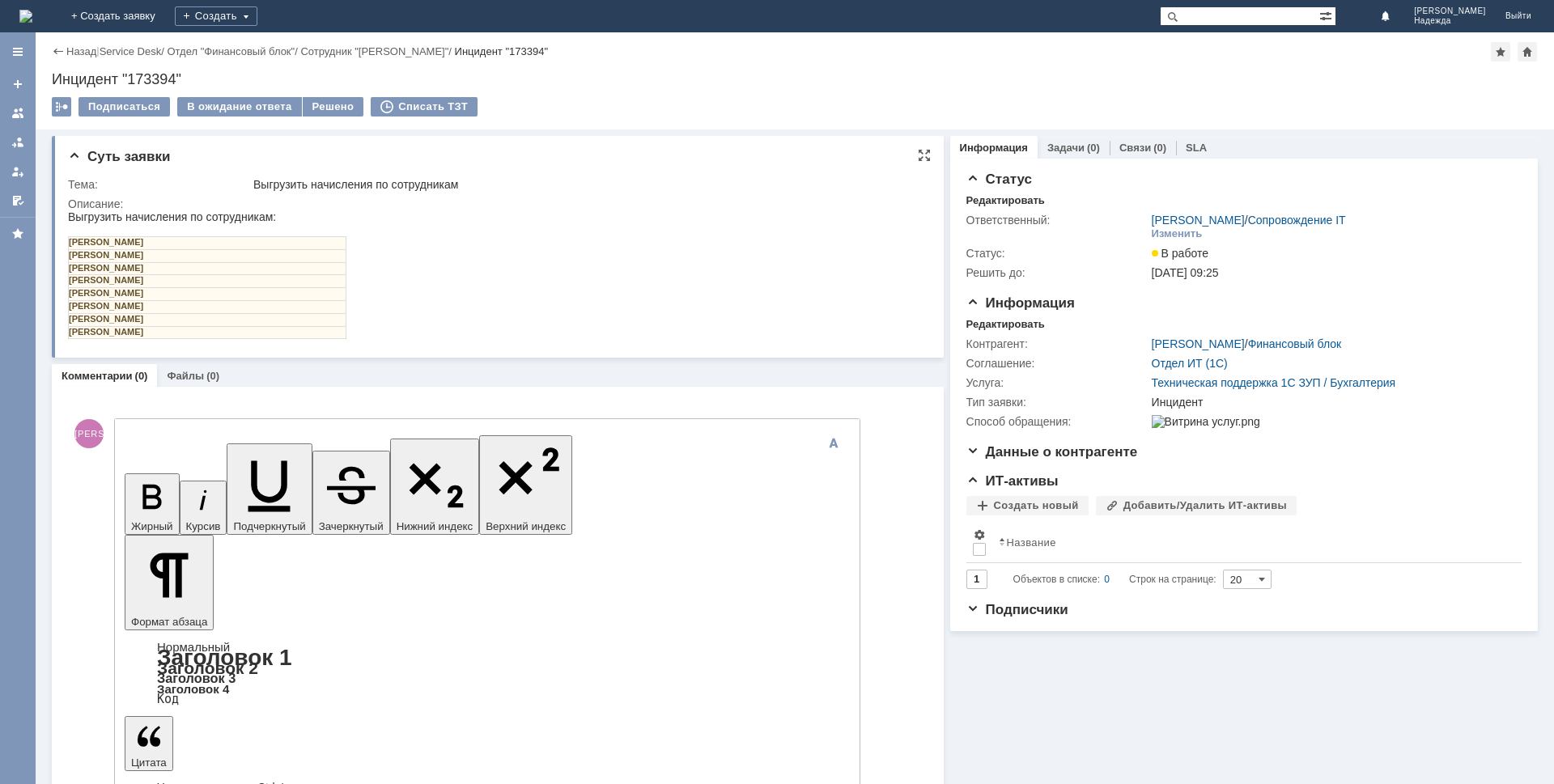
click at [227, 263] on td "[PERSON_NAME]" at bounding box center [207, 269] width 278 height 13
drag, startPoint x: 217, startPoint y: 271, endPoint x: 135, endPoint y: 481, distance: 225.4
click at [68, 271] on html "Выгрузить начисления по сотрудникам: [PERSON_NAME] [PERSON_NAME] [PERSON_NAME] …" at bounding box center [494, 275] width 853 height 128
click at [198, 275] on td "[PERSON_NAME]" at bounding box center [207, 281] width 278 height 13
drag, startPoint x: 206, startPoint y: 271, endPoint x: 78, endPoint y: 269, distance: 128.0
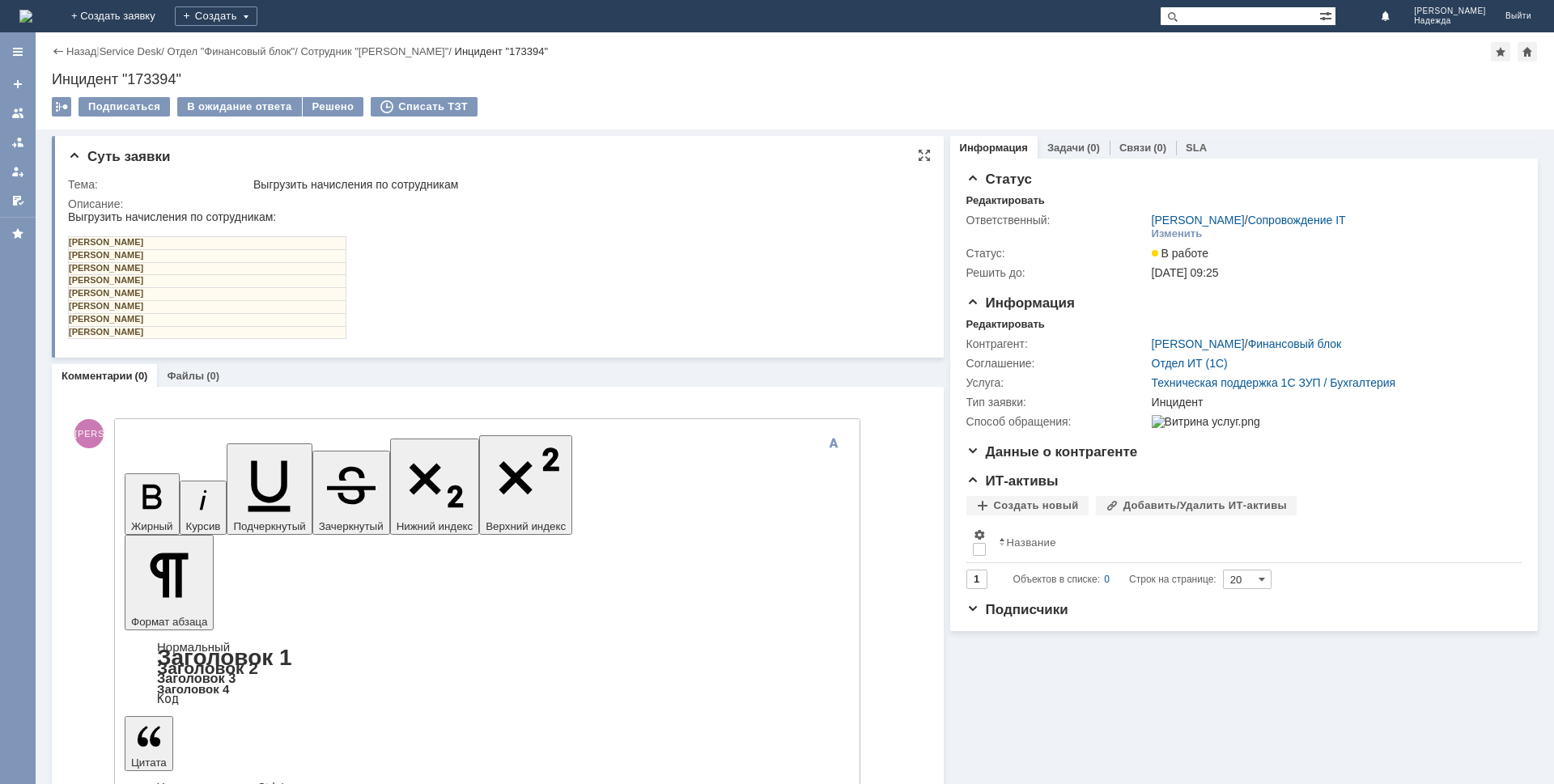
click at [70, 271] on td "[PERSON_NAME]" at bounding box center [207, 269] width 278 height 13
drag, startPoint x: 758, startPoint y: 4839, endPoint x: 778, endPoint y: 4852, distance: 23.9
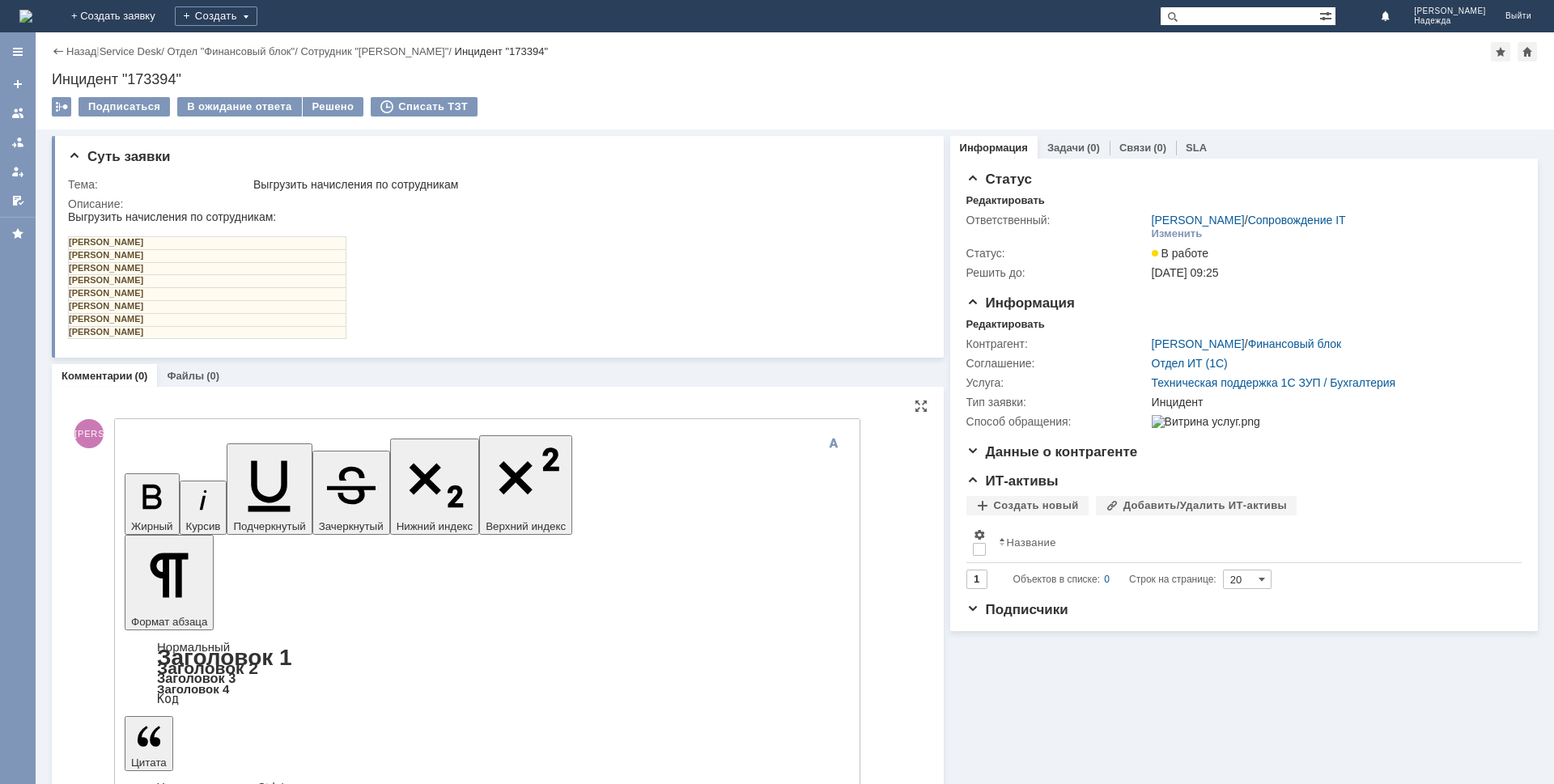
drag, startPoint x: 210, startPoint y: 334, endPoint x: 284, endPoint y: 551, distance: 229.3
click at [210, 334] on td "[PERSON_NAME]" at bounding box center [207, 333] width 278 height 13
drag, startPoint x: 198, startPoint y: 335, endPoint x: 69, endPoint y: 335, distance: 129.0
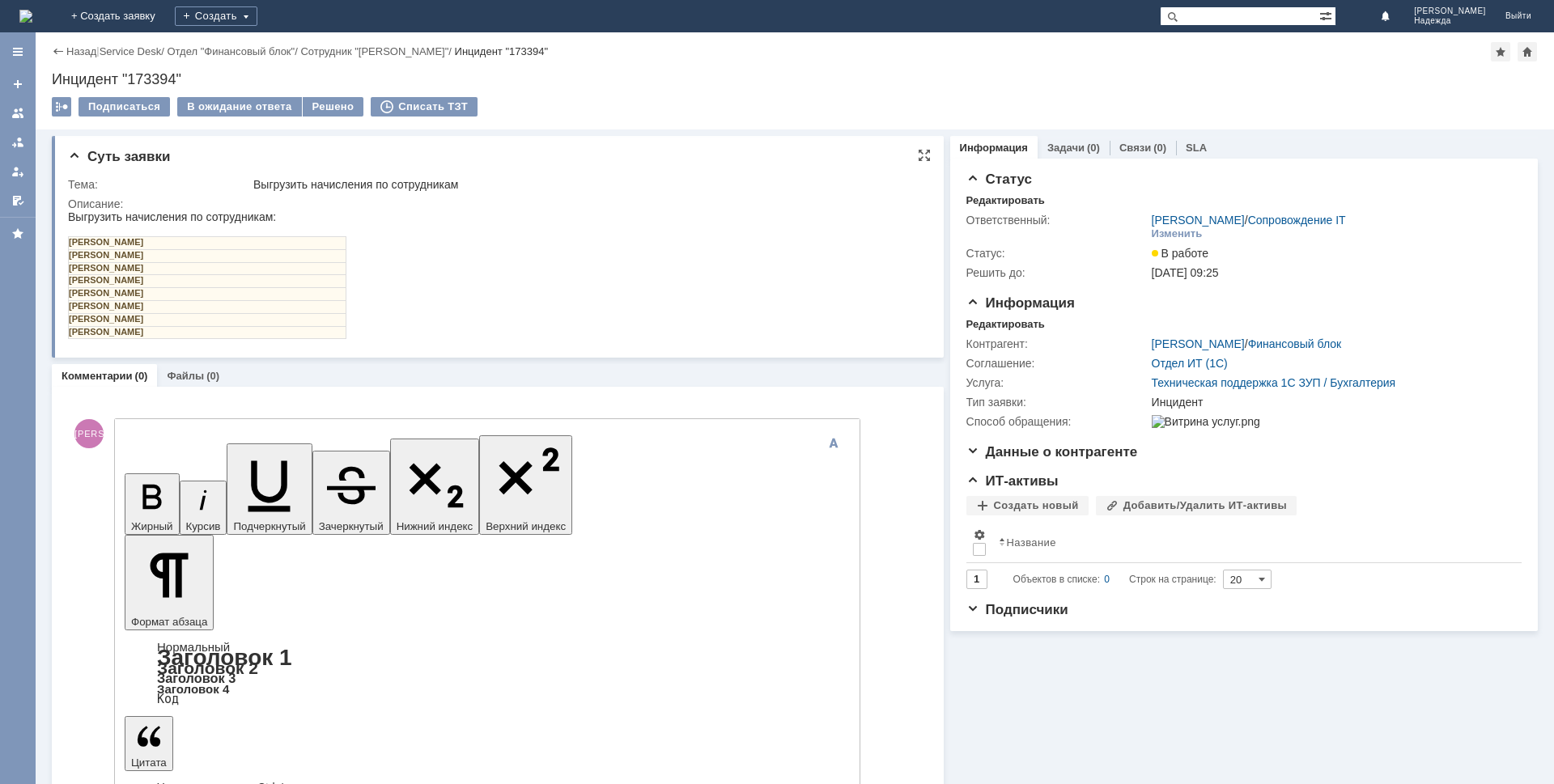
click at [69, 335] on td "[PERSON_NAME]" at bounding box center [207, 333] width 278 height 13
drag, startPoint x: 806, startPoint y: 4851, endPoint x: 684, endPoint y: 4851, distance: 122.0
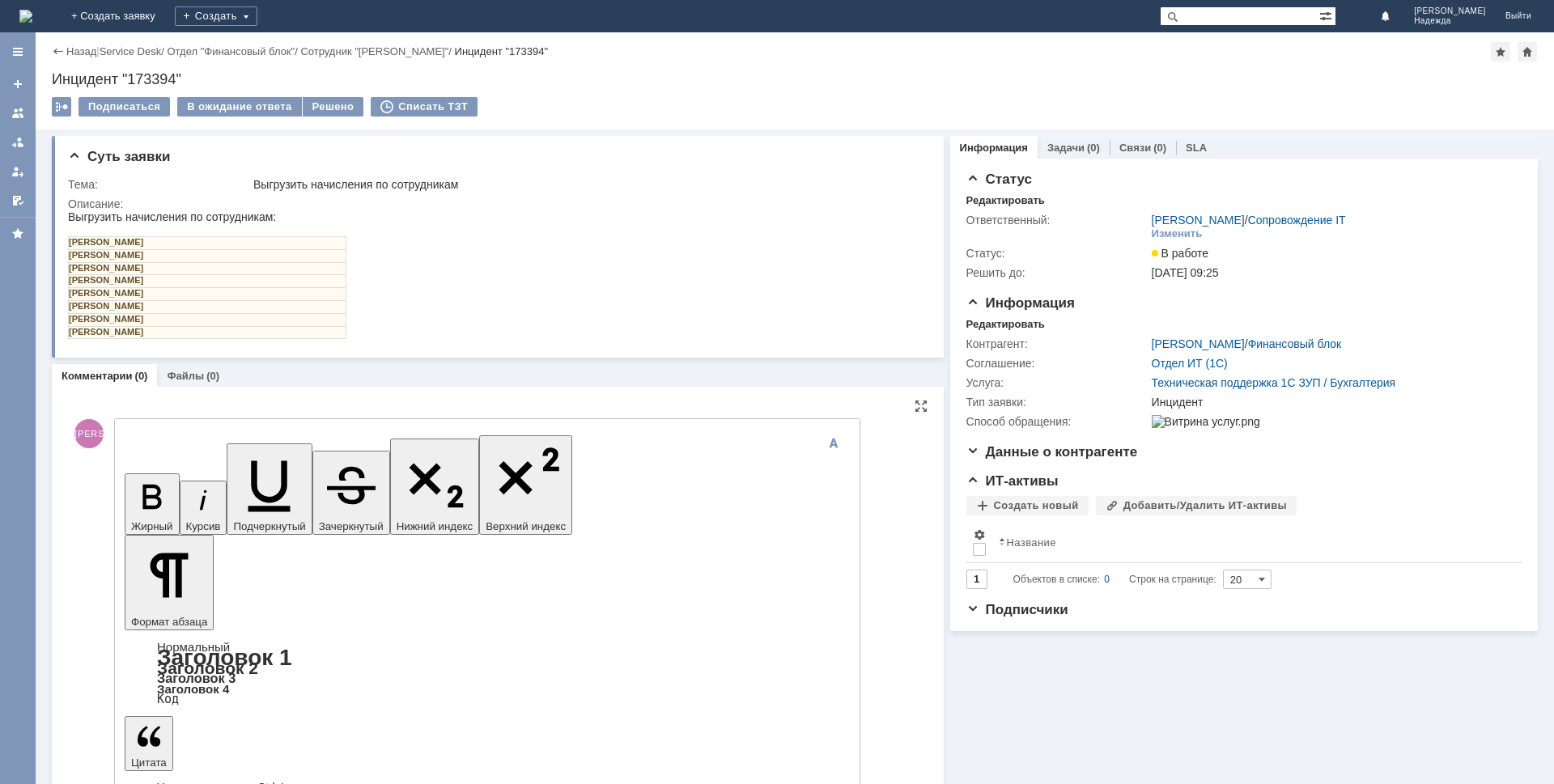
scroll to position [298, 5]
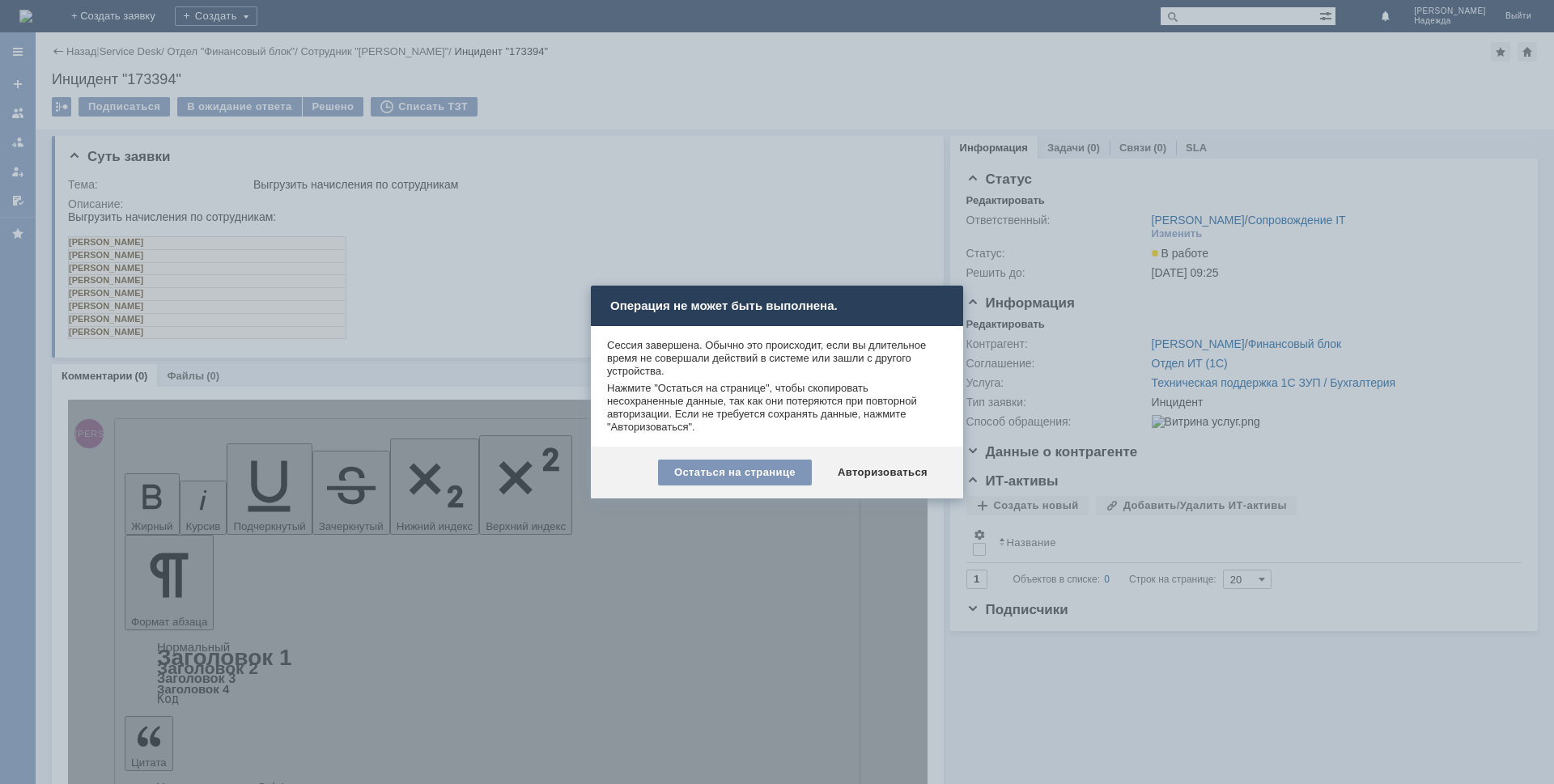
click at [884, 474] on div "Авторизоваться" at bounding box center [882, 472] width 122 height 26
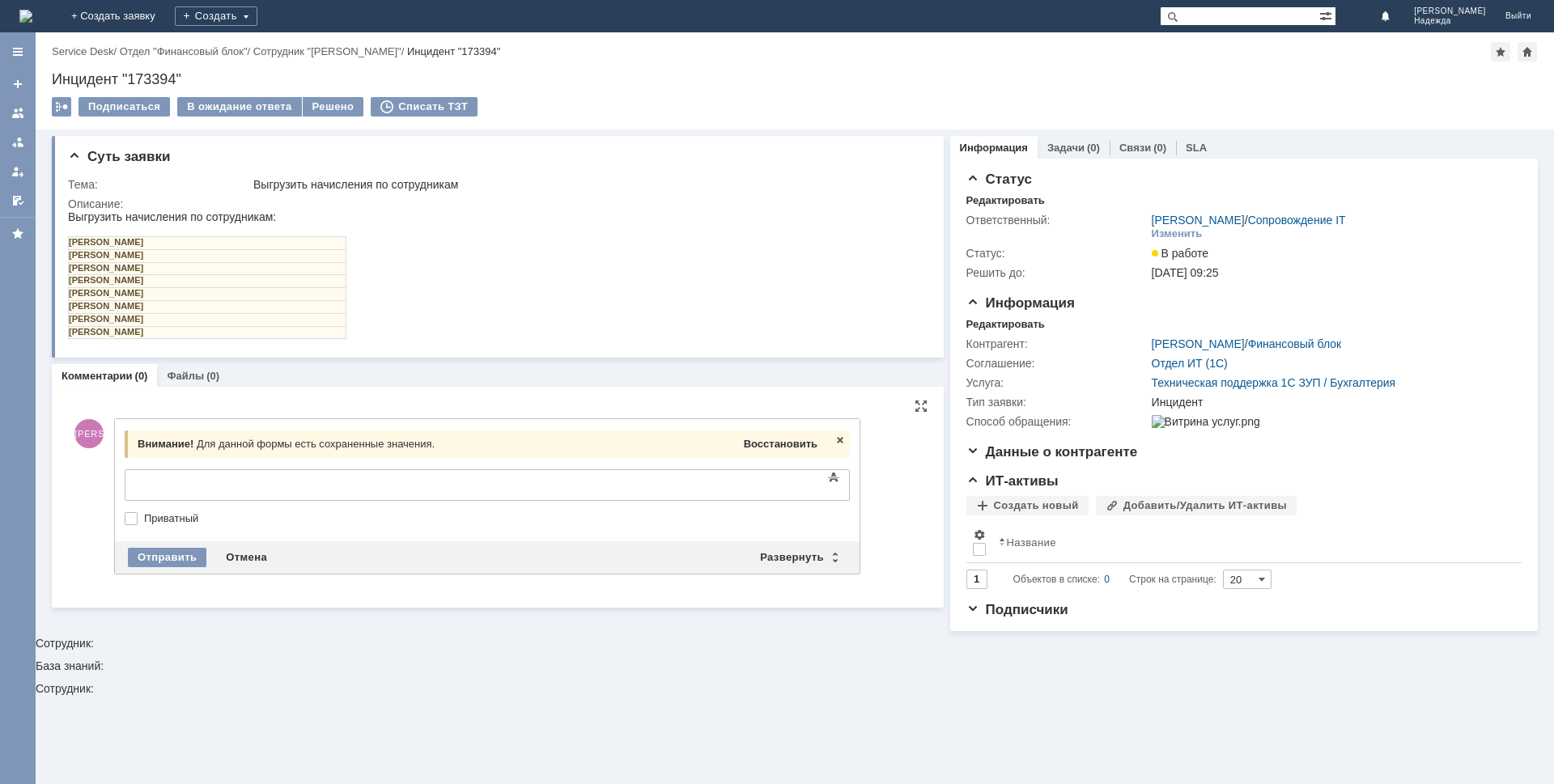
click at [788, 443] on span "Восстановить" at bounding box center [780, 443] width 73 height 12
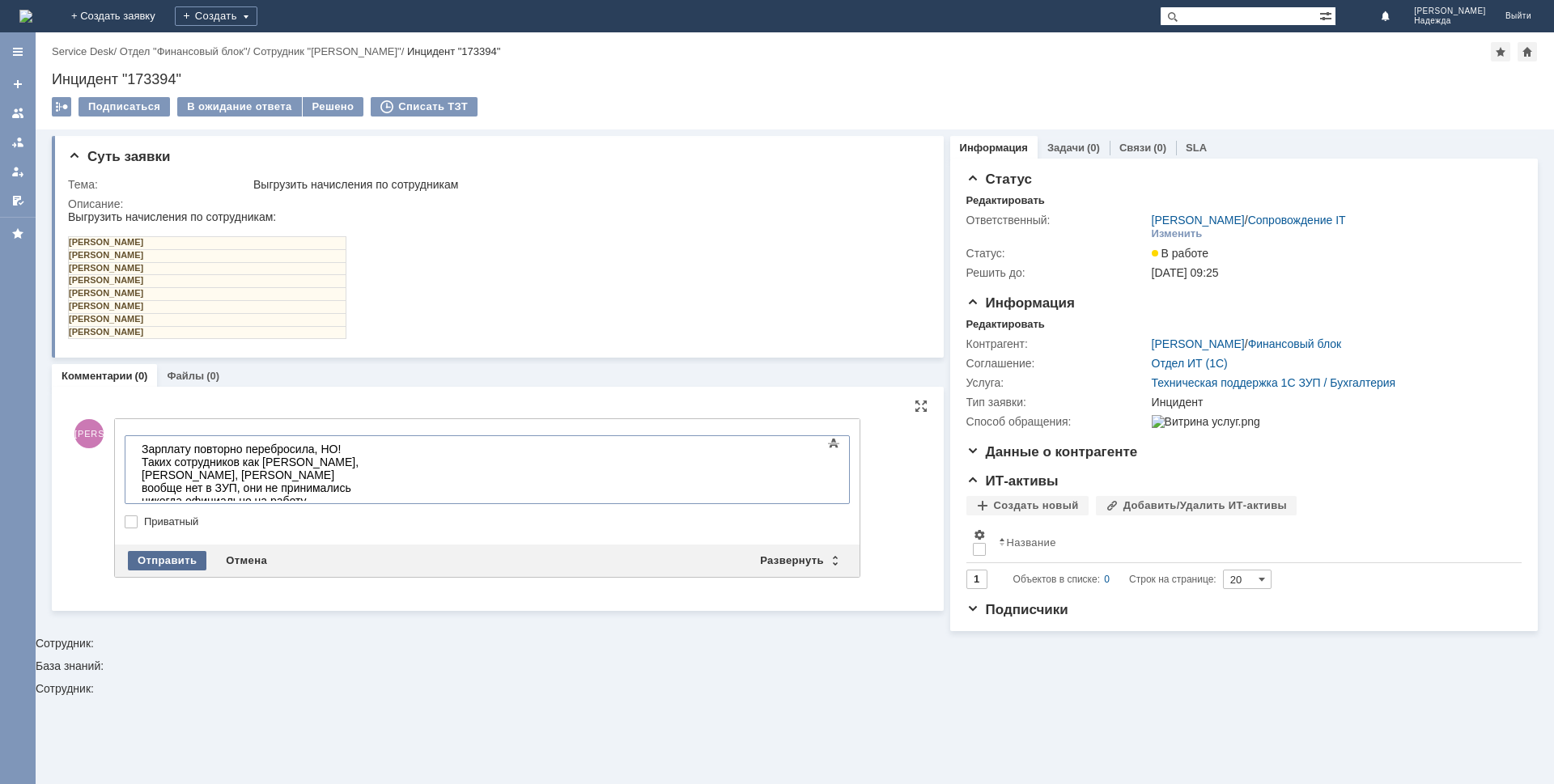
click at [161, 563] on div "Отправить" at bounding box center [166, 560] width 79 height 19
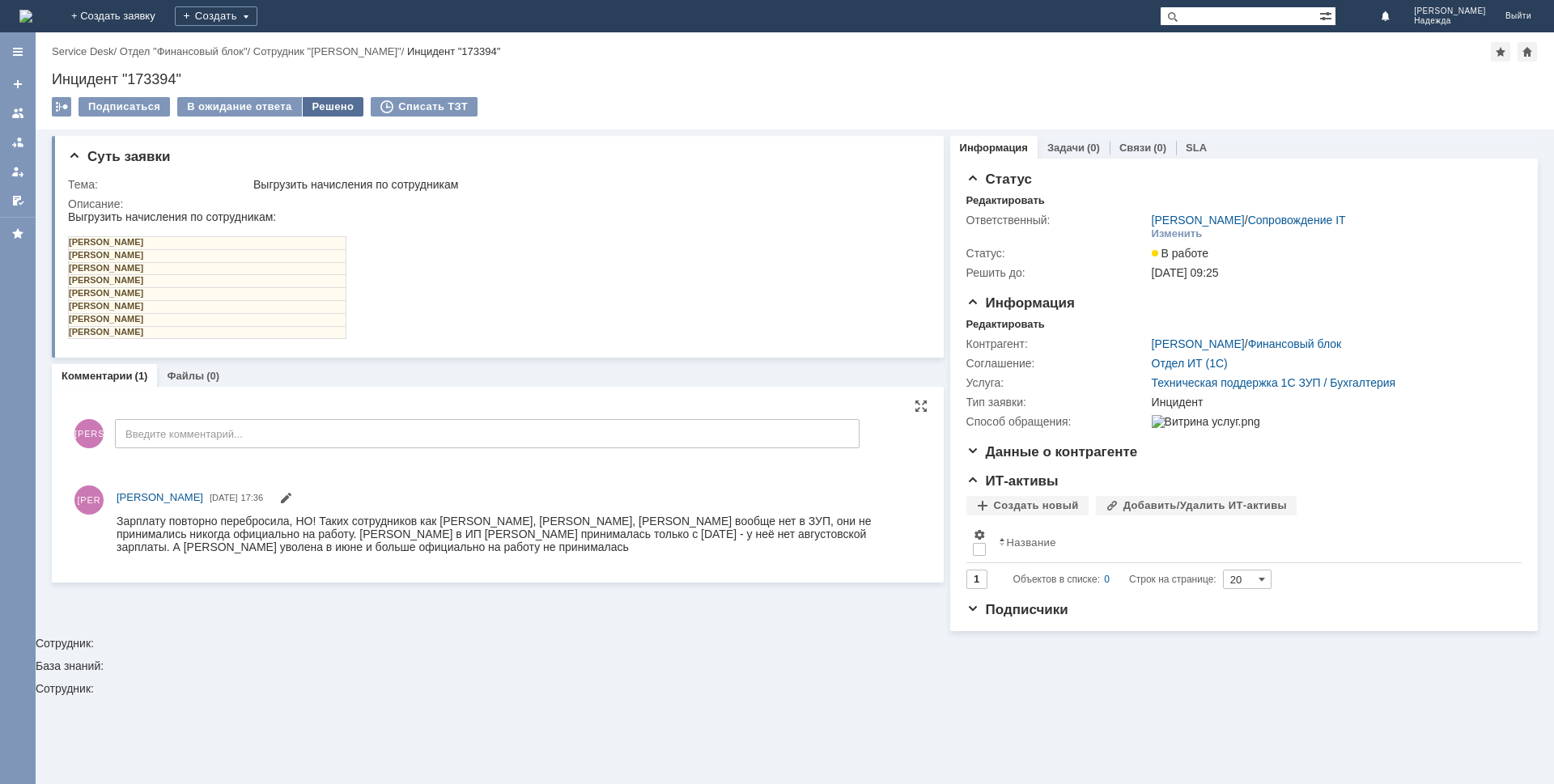
click at [323, 103] on div "Решено" at bounding box center [334, 106] width 62 height 19
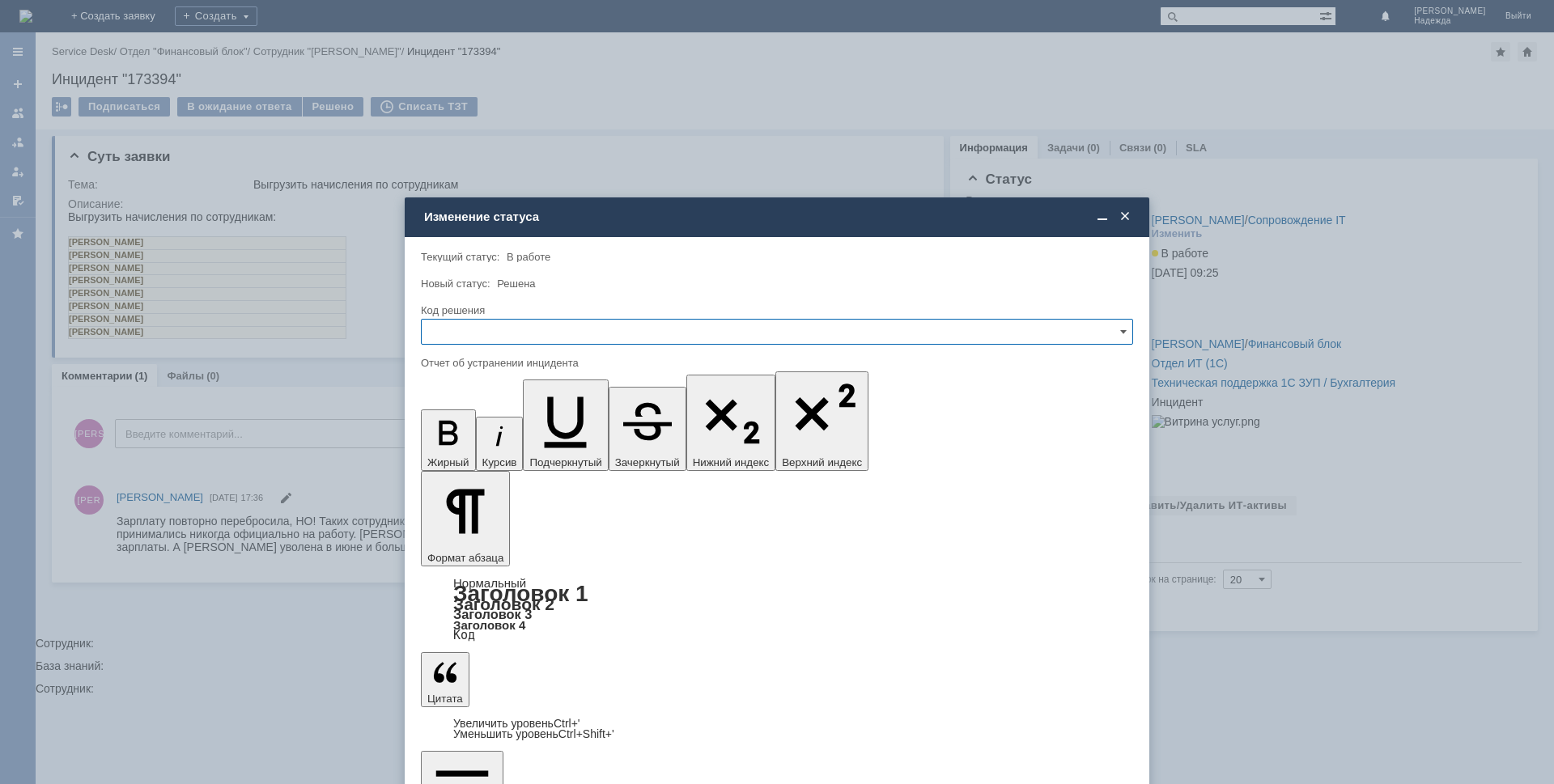
click at [492, 331] on input "text" at bounding box center [777, 332] width 713 height 26
click at [472, 441] on span "Решено" at bounding box center [777, 441] width 691 height 13
type input "Решено"
